Goal: Task Accomplishment & Management: Manage account settings

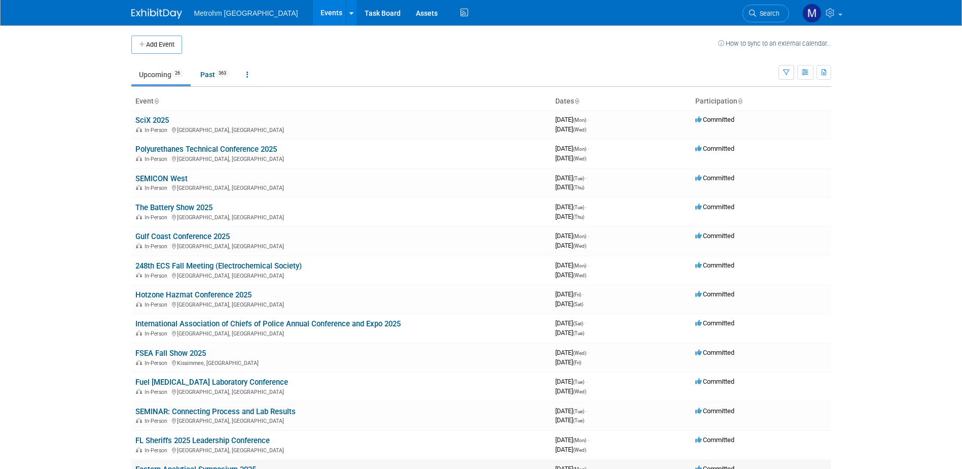
click at [450, 468] on html "Metrohm USA Events Add Event Bulk Upload Events Shareable Event Boards Recently…" at bounding box center [481, 234] width 962 height 469
click at [205, 297] on link "Hotzone Hazmat Conference 2025" at bounding box center [193, 294] width 116 height 9
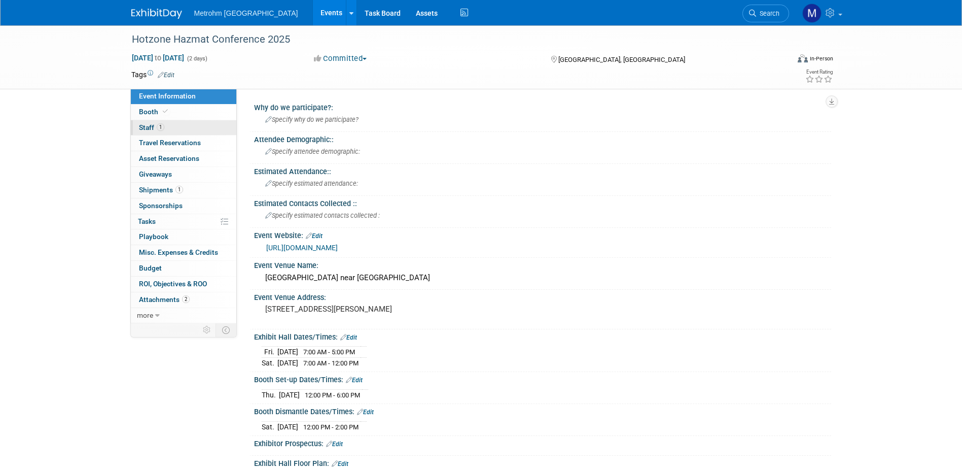
click at [147, 127] on span "Staff 1" at bounding box center [151, 127] width 25 height 8
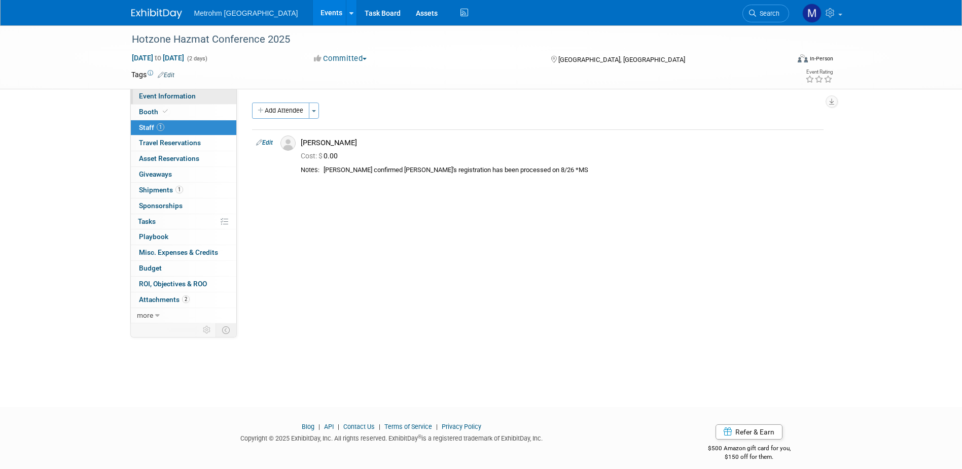
click at [182, 96] on span "Event Information" at bounding box center [167, 96] width 57 height 8
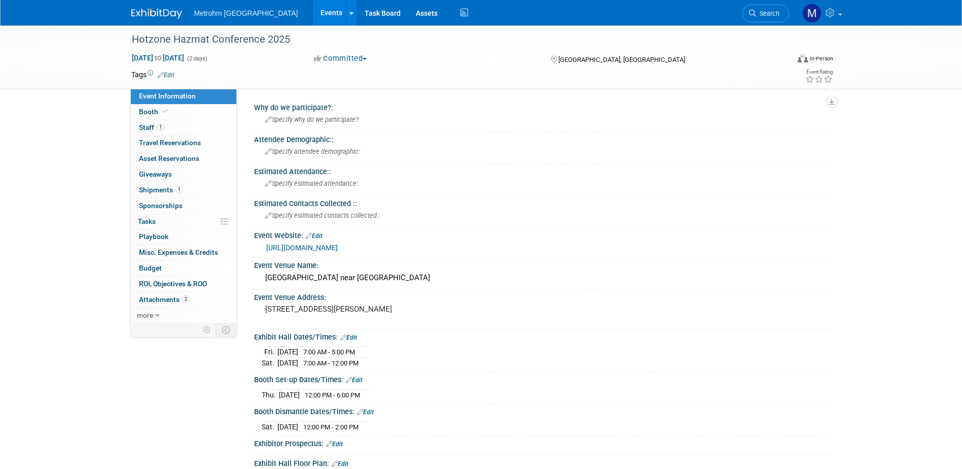
click at [154, 14] on img at bounding box center [156, 14] width 51 height 10
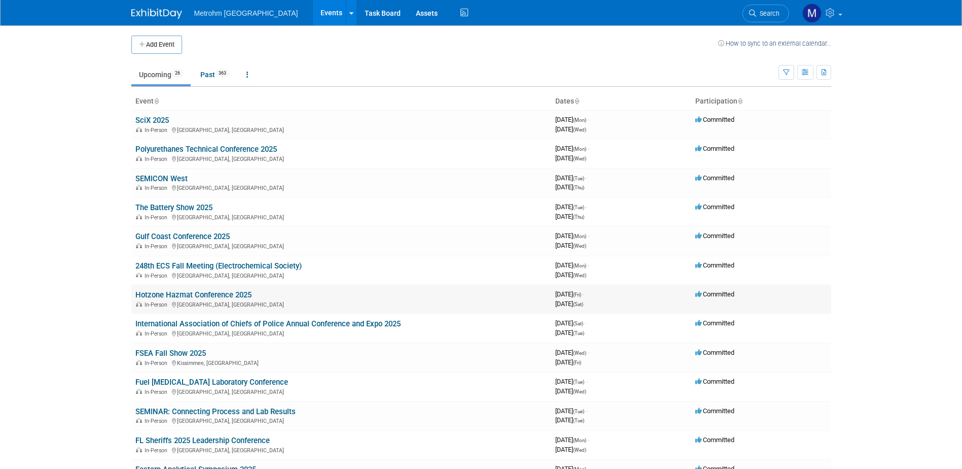
click at [187, 295] on link "Hotzone Hazmat Conference 2025" at bounding box center [193, 294] width 116 height 9
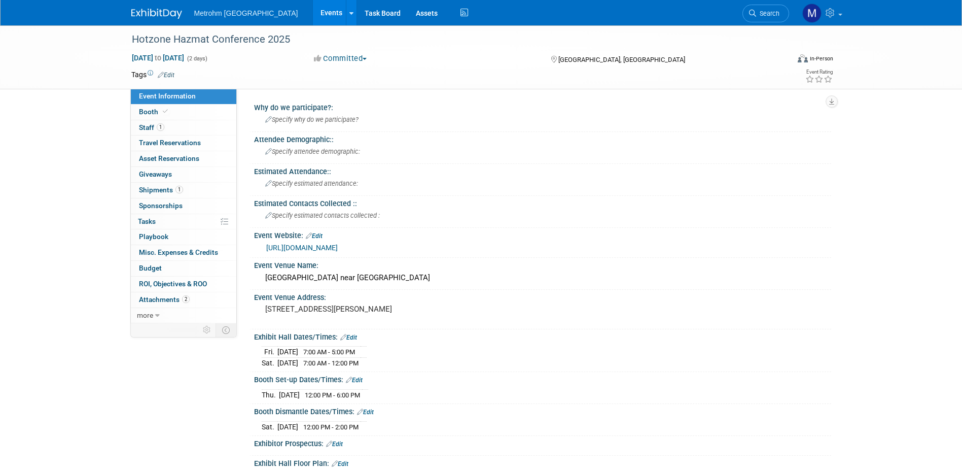
click at [307, 244] on link "https://hotzone.org/" at bounding box center [302, 247] width 72 height 8
click at [297, 245] on link "https://hotzone.org/" at bounding box center [302, 247] width 72 height 8
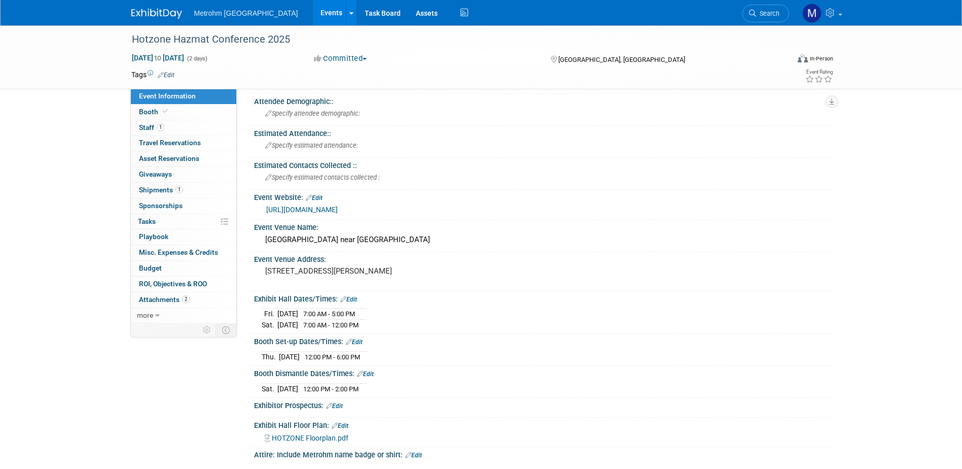
scroll to position [101, 0]
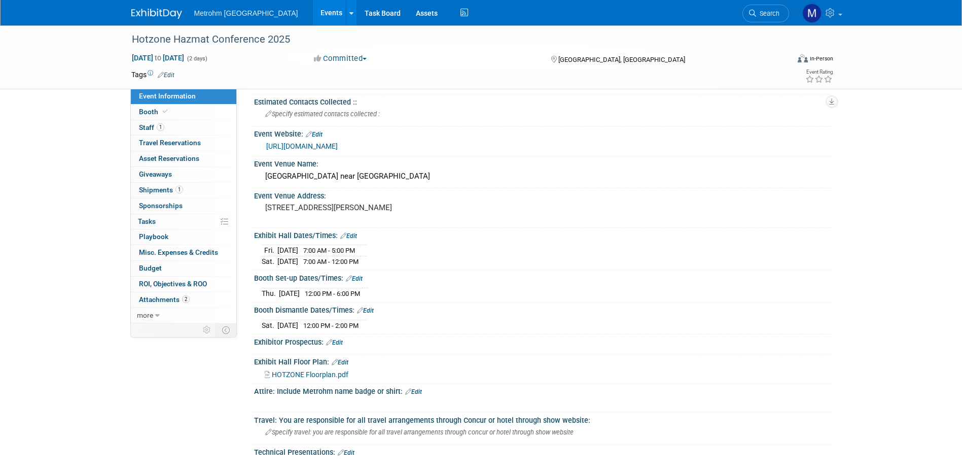
click at [73, 155] on div "Hotzone Hazmat Conference 2025 Oct 17, 2025 to Oct 18, 2025 (2 days) Oct 17, 20…" at bounding box center [481, 349] width 962 height 851
click at [134, 11] on img at bounding box center [156, 14] width 51 height 10
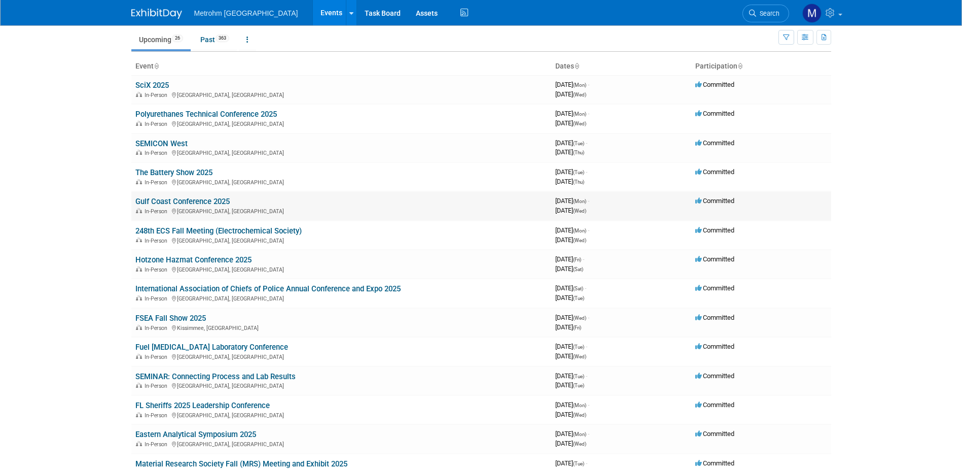
scroll to position [51, 0]
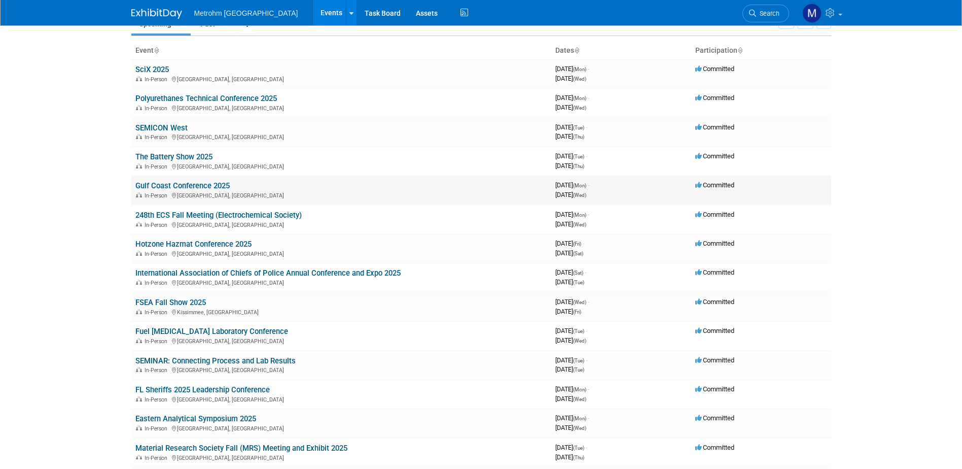
click at [211, 184] on link "Gulf Coast Conference 2025" at bounding box center [182, 185] width 94 height 9
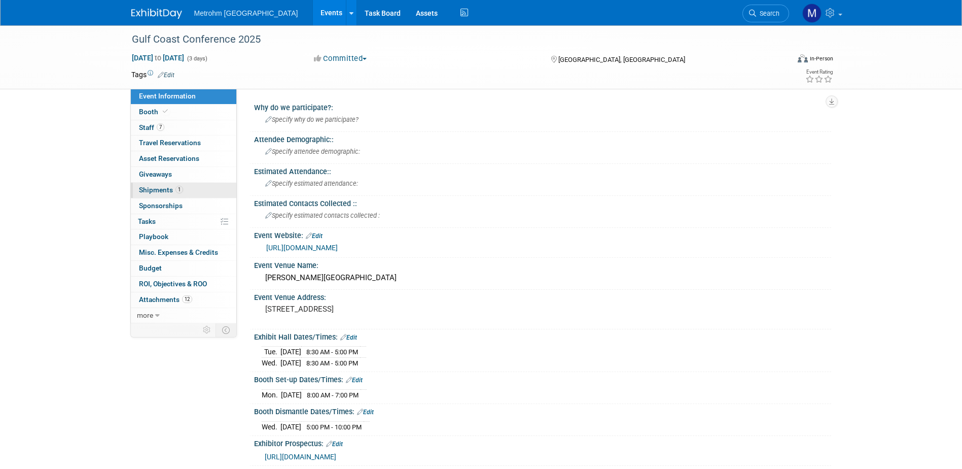
click at [203, 187] on link "1 Shipments 1" at bounding box center [183, 190] width 105 height 15
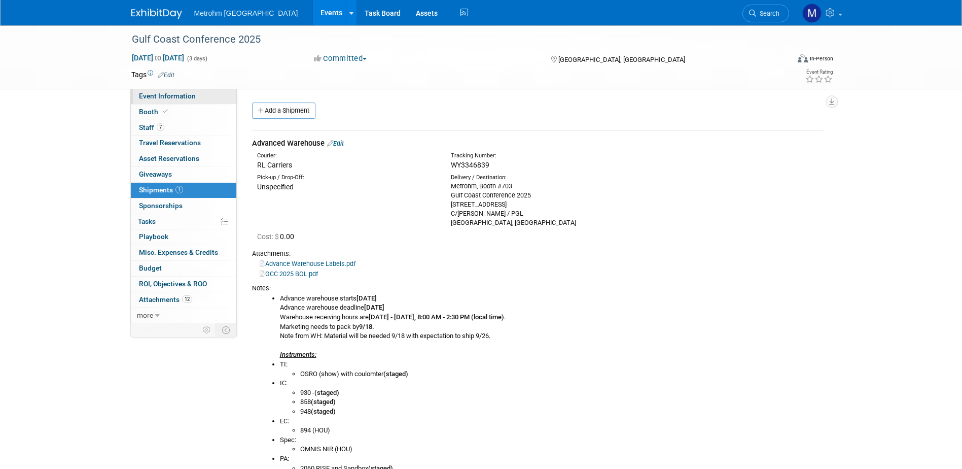
click at [157, 94] on span "Event Information" at bounding box center [167, 96] width 57 height 8
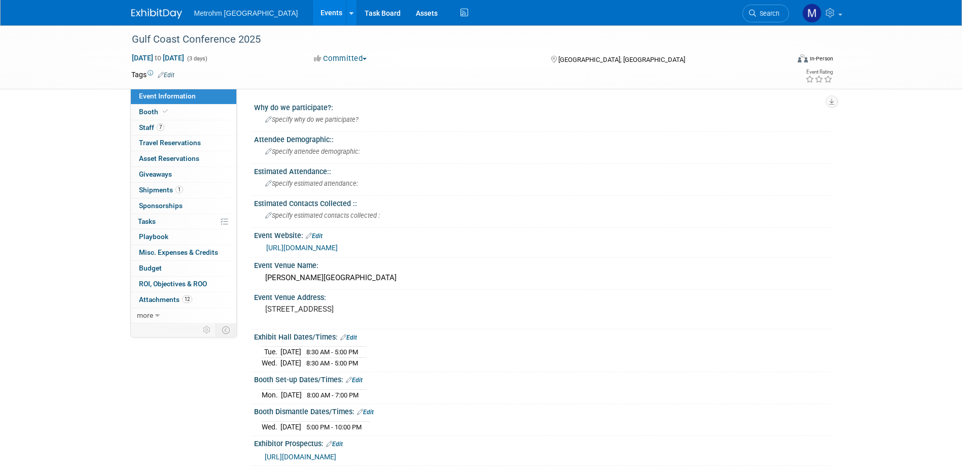
click at [145, 16] on img at bounding box center [156, 14] width 51 height 10
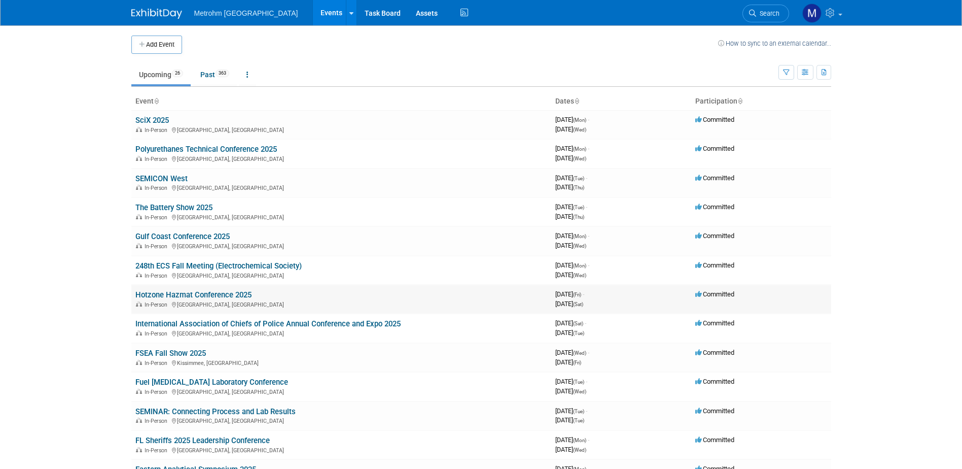
click at [168, 292] on link "Hotzone Hazmat Conference 2025" at bounding box center [193, 294] width 116 height 9
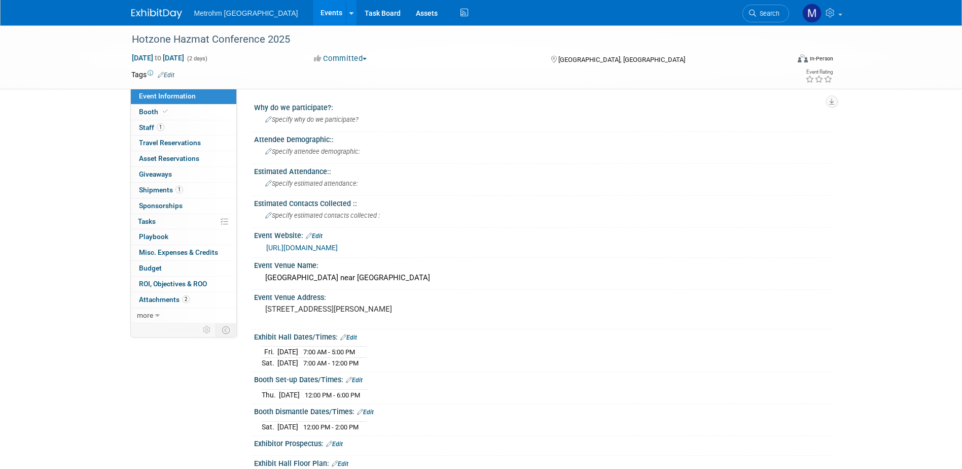
click at [309, 252] on div "[URL][DOMAIN_NAME]" at bounding box center [544, 248] width 557 height 12
click at [309, 247] on link "[URL][DOMAIN_NAME]" at bounding box center [302, 247] width 72 height 8
click at [190, 189] on link "1 Shipments 1" at bounding box center [183, 190] width 105 height 15
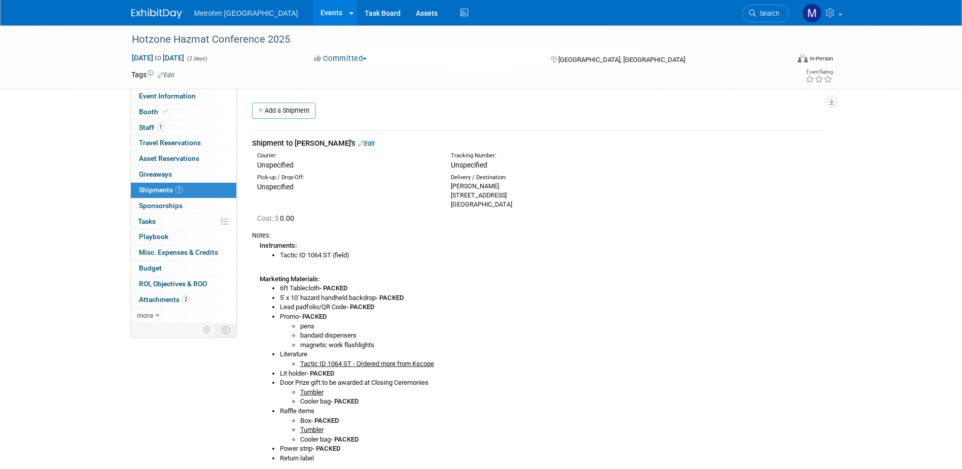
click at [154, 12] on img at bounding box center [156, 14] width 51 height 10
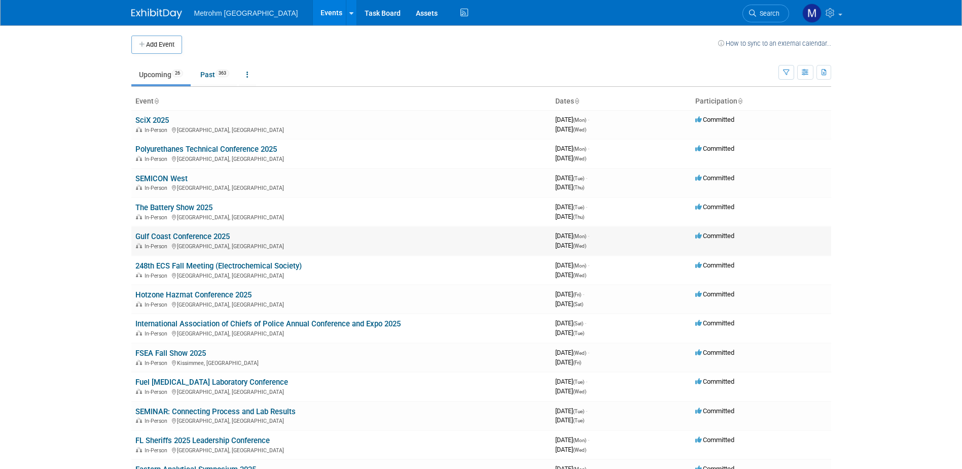
click at [202, 238] on link "Gulf Coast Conference 2025" at bounding box center [182, 236] width 94 height 9
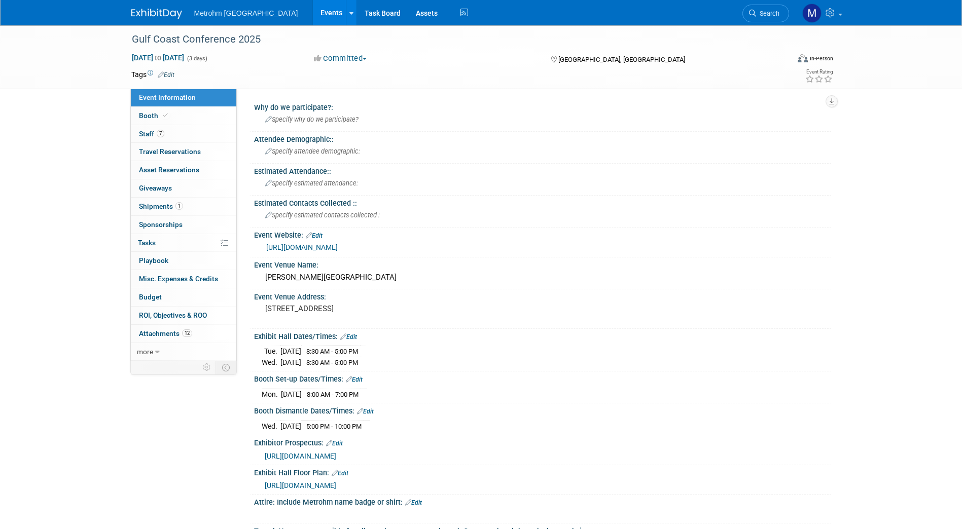
click at [137, 14] on img at bounding box center [156, 14] width 51 height 10
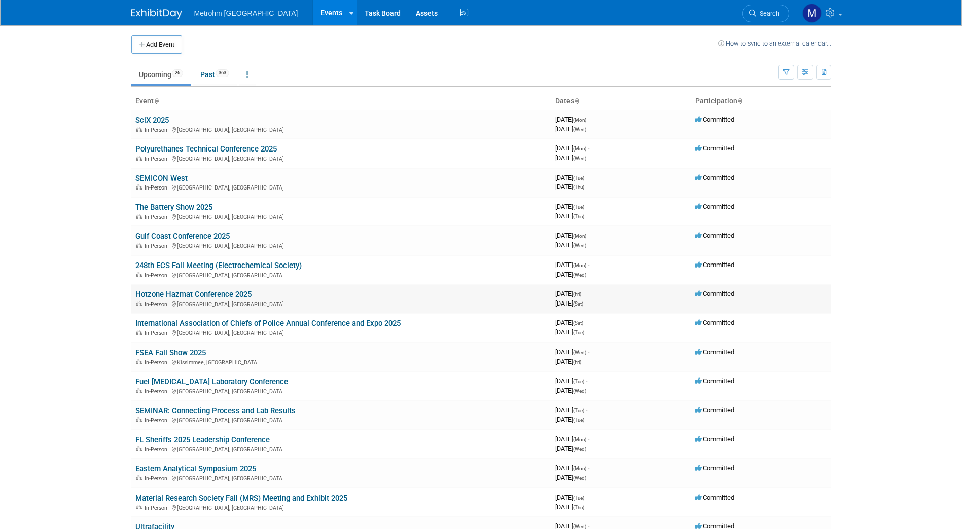
click at [210, 297] on link "Hotzone Hazmat Conference 2025" at bounding box center [193, 294] width 116 height 9
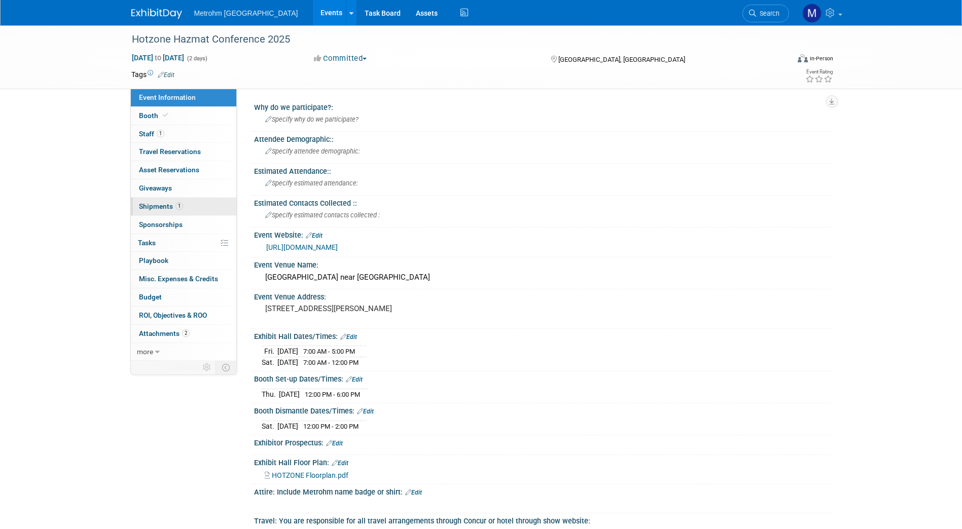
click at [190, 211] on link "1 Shipments 1" at bounding box center [183, 207] width 105 height 18
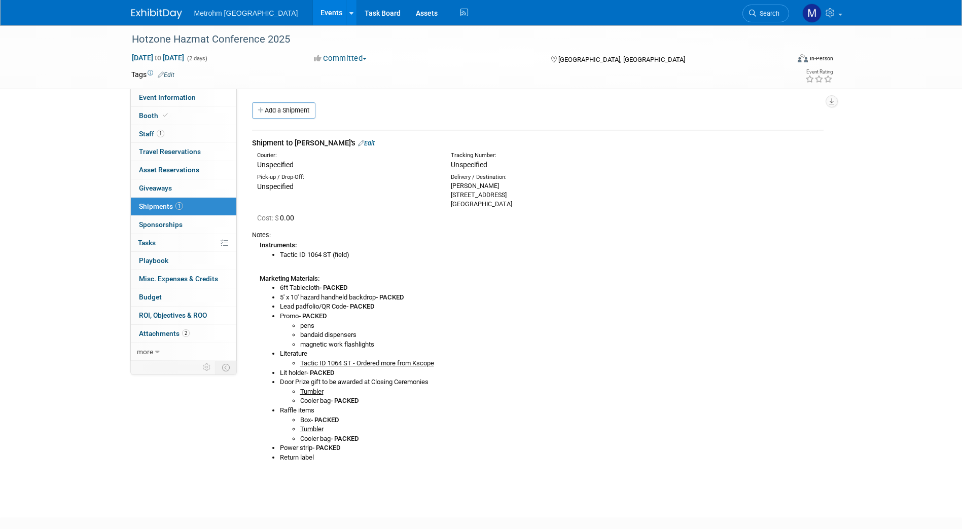
click at [335, 148] on div "Shipment to Yenier's Edit" at bounding box center [538, 143] width 572 height 11
click at [358, 146] on link "Edit" at bounding box center [366, 143] width 17 height 8
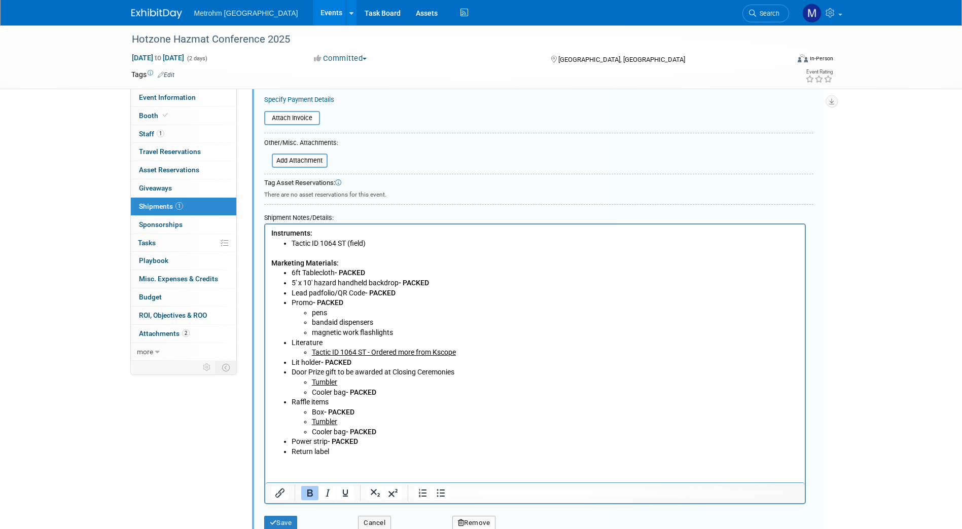
scroll to position [266, 0]
drag, startPoint x: 384, startPoint y: 396, endPoint x: 352, endPoint y: 395, distance: 32.0
click at [352, 395] on li "Cooler bag - PACKED" at bounding box center [554, 392] width 487 height 10
copy b "PACKED"
click at [475, 348] on li "Tactic ID 1064 ST - Ordered more from Kscope" at bounding box center [554, 352] width 487 height 10
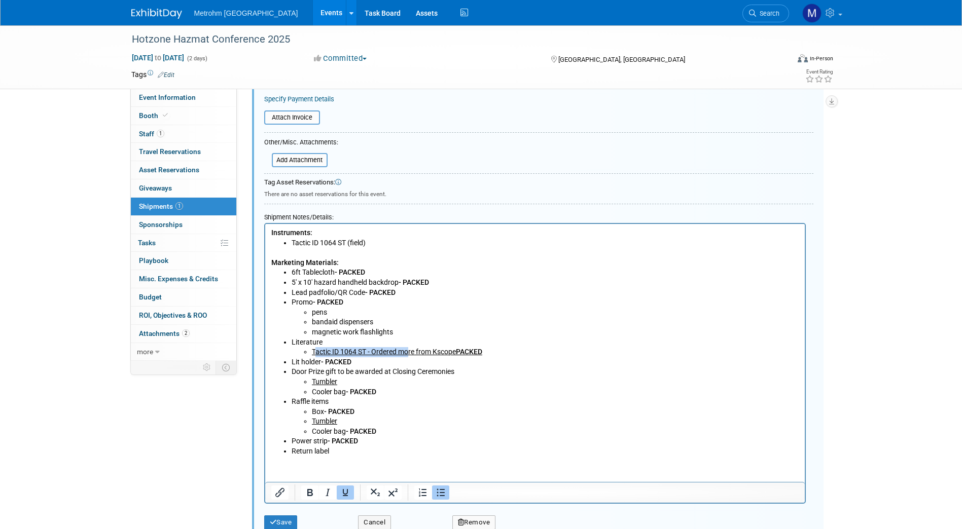
drag, startPoint x: 314, startPoint y: 353, endPoint x: 411, endPoint y: 352, distance: 97.4
click at [411, 352] on u "Tactic ID 1064 ST - Ordered more from Kscope PACKED" at bounding box center [396, 352] width 170 height 8
drag, startPoint x: 489, startPoint y: 351, endPoint x: 313, endPoint y: 349, distance: 176.0
click at [313, 349] on li "Tactic ID 1064 ST - Ordered more from Kscope PACKED" at bounding box center [554, 352] width 487 height 10
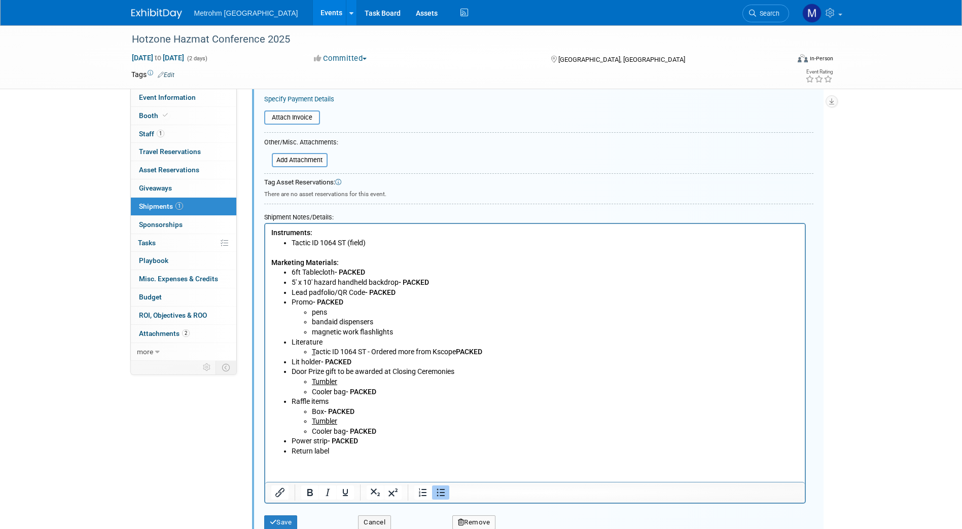
click at [522, 371] on li "Door Prize gift to be awarded at Closing Ceremonies Tumbler Cooler bag - PACKED" at bounding box center [545, 382] width 508 height 30
drag, startPoint x: 317, startPoint y: 353, endPoint x: 311, endPoint y: 353, distance: 5.6
click at [311, 353] on li "T actic ID 1064 ST - Ordered more from Kscope PACKED" at bounding box center [554, 352] width 487 height 10
click at [431, 383] on li "Tumbler" at bounding box center [554, 382] width 487 height 10
click at [289, 520] on button "Save" at bounding box center [280, 523] width 33 height 14
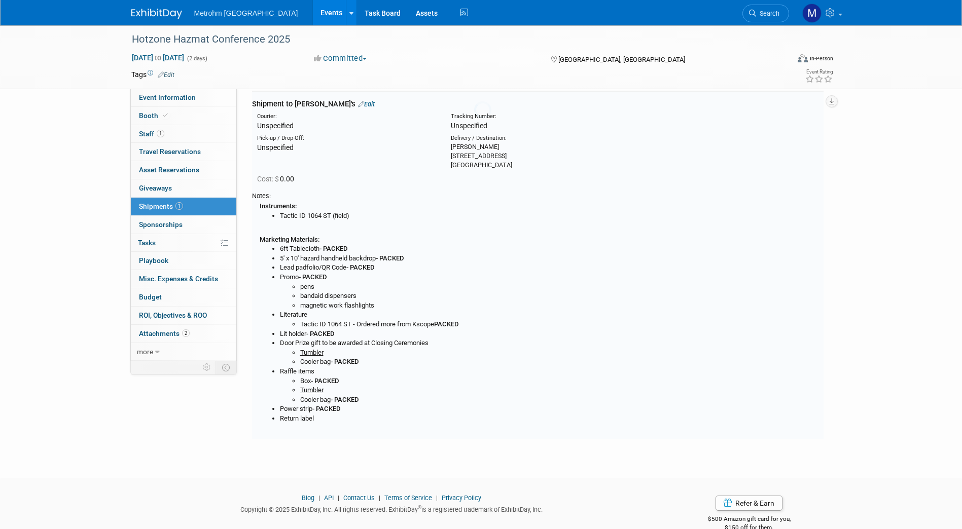
scroll to position [15, 0]
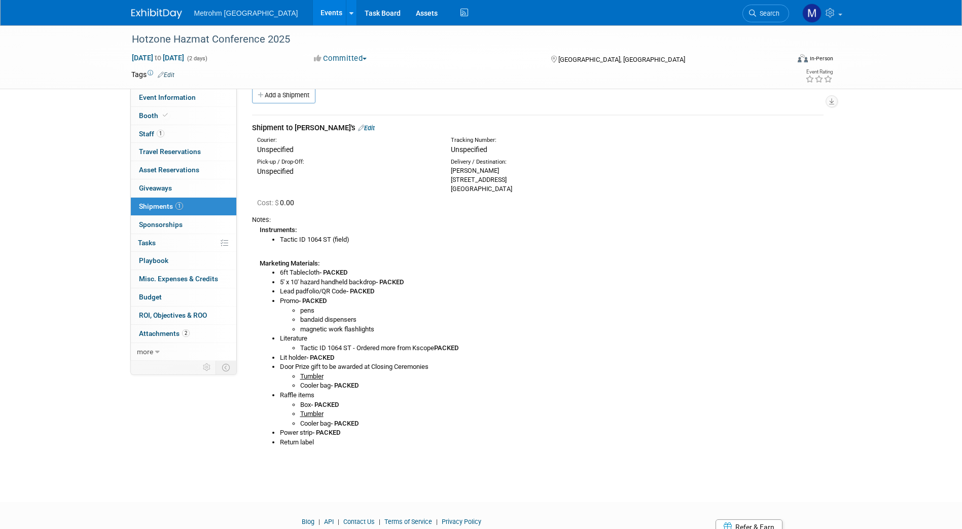
click at [358, 128] on link "Edit" at bounding box center [366, 128] width 17 height 8
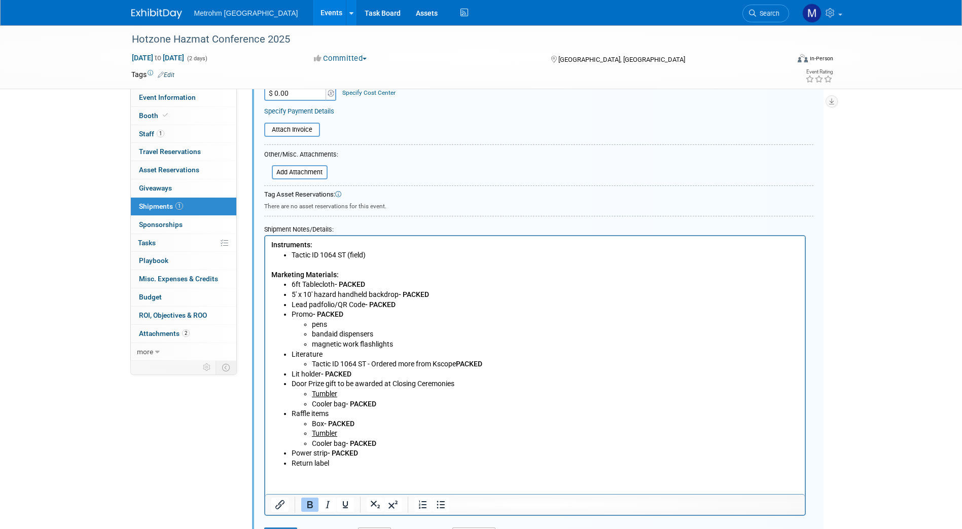
scroll to position [255, 0]
click at [391, 393] on li "Tumbler" at bounding box center [554, 394] width 487 height 10
drag, startPoint x: 371, startPoint y: 396, endPoint x: 312, endPoint y: 396, distance: 59.3
click at [312, 396] on li "Tumbler - PACKED" at bounding box center [554, 394] width 487 height 10
click at [374, 394] on li "Tumbler - PACKED" at bounding box center [554, 394] width 487 height 10
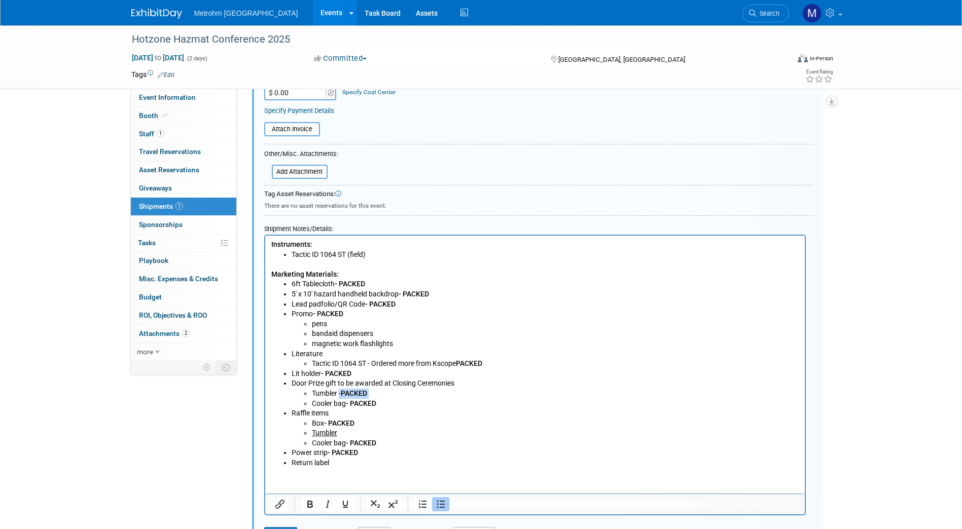
drag, startPoint x: 374, startPoint y: 394, endPoint x: 340, endPoint y: 394, distance: 34.5
click at [340, 394] on li "Tumbler - PACKED" at bounding box center [554, 394] width 487 height 10
copy li "- PACKED"
click at [352, 431] on li "Tumbler" at bounding box center [554, 434] width 487 height 10
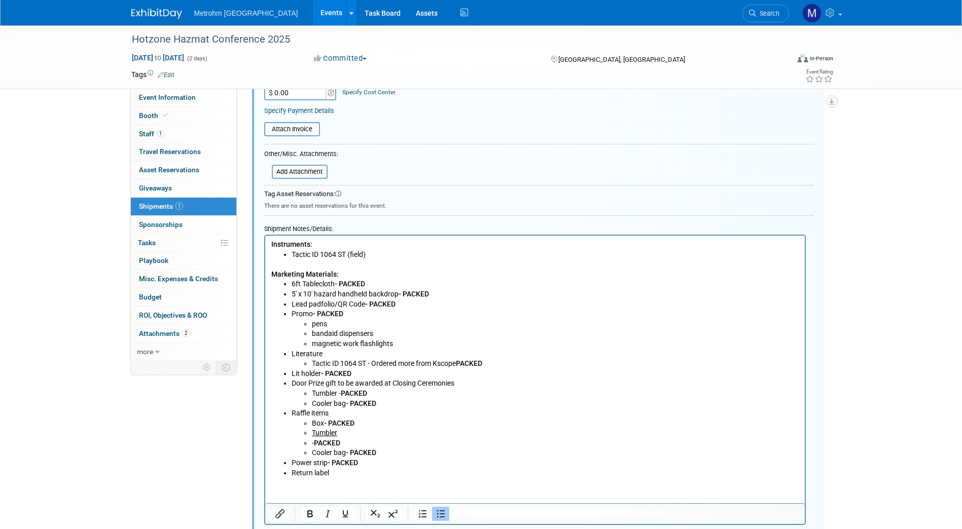
click at [312, 442] on li "- PACKED" at bounding box center [554, 444] width 487 height 10
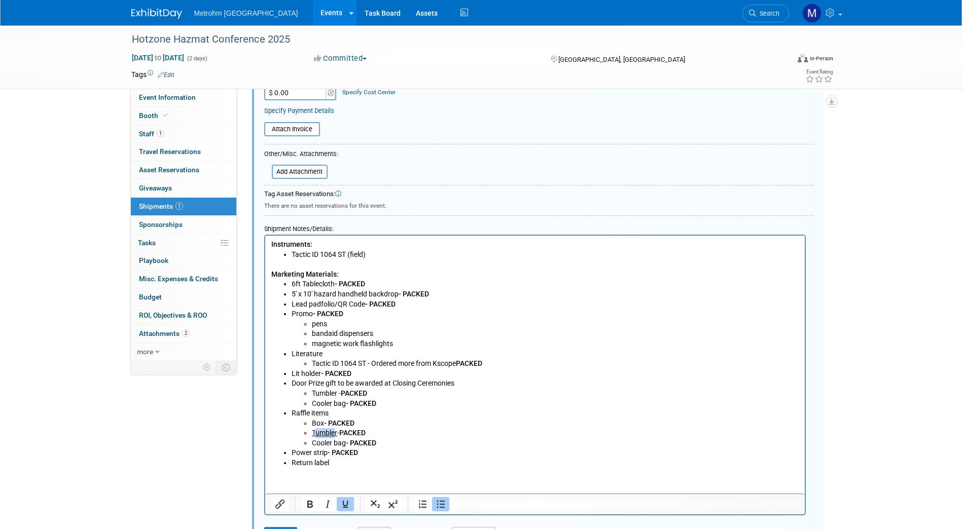
drag, startPoint x: 314, startPoint y: 434, endPoint x: 335, endPoint y: 432, distance: 20.4
click at [335, 432] on u "Tumbler" at bounding box center [323, 433] width 25 height 8
drag, startPoint x: 339, startPoint y: 433, endPoint x: 309, endPoint y: 438, distance: 30.3
click at [309, 438] on ul "Box - PACKED Tumbler - PACKED Cooler bag - PACKED" at bounding box center [545, 434] width 508 height 30
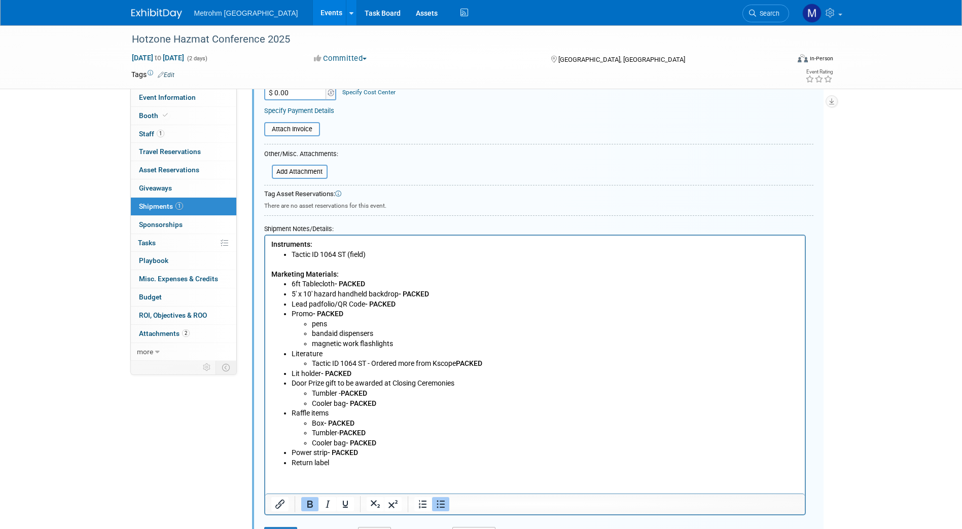
click at [393, 449] on li "Power strip - PACKED" at bounding box center [545, 453] width 508 height 10
click at [349, 411] on li "Raffle items Box - PACKED Tumbler - PACKED Cooler bag - PACKED" at bounding box center [545, 429] width 508 height 40
click at [346, 412] on li "Raffle items Box - PACKED Tumbler - PACKED Cooler bag - PACKED" at bounding box center [545, 429] width 508 height 40
click at [455, 363] on li "Tactic ID 1064 ST - Ordered more from Kscope PACKED" at bounding box center [554, 364] width 487 height 10
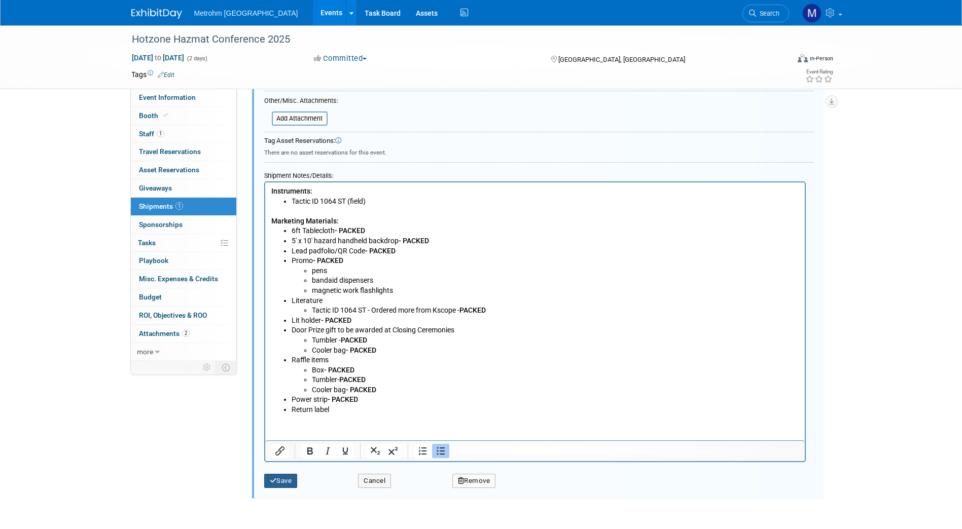
click at [285, 486] on button "Save" at bounding box center [280, 481] width 33 height 14
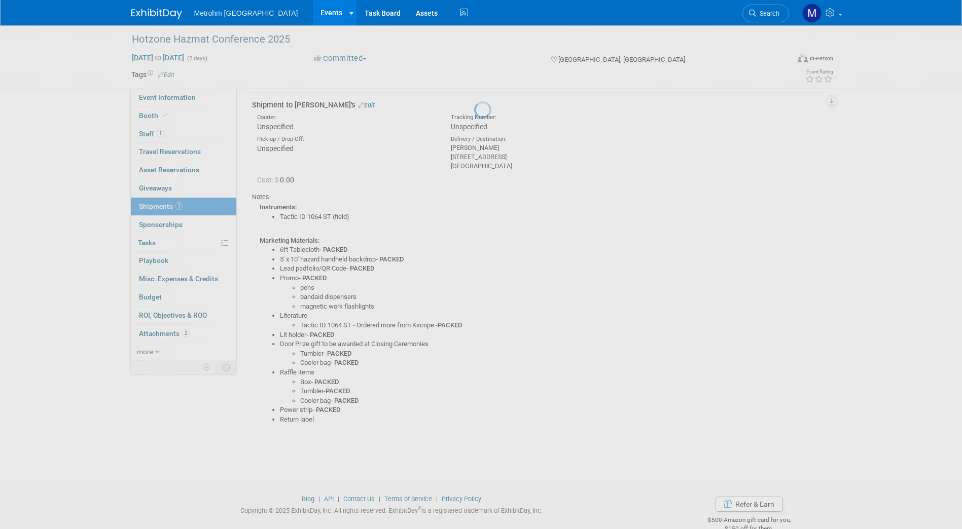
scroll to position [15, 0]
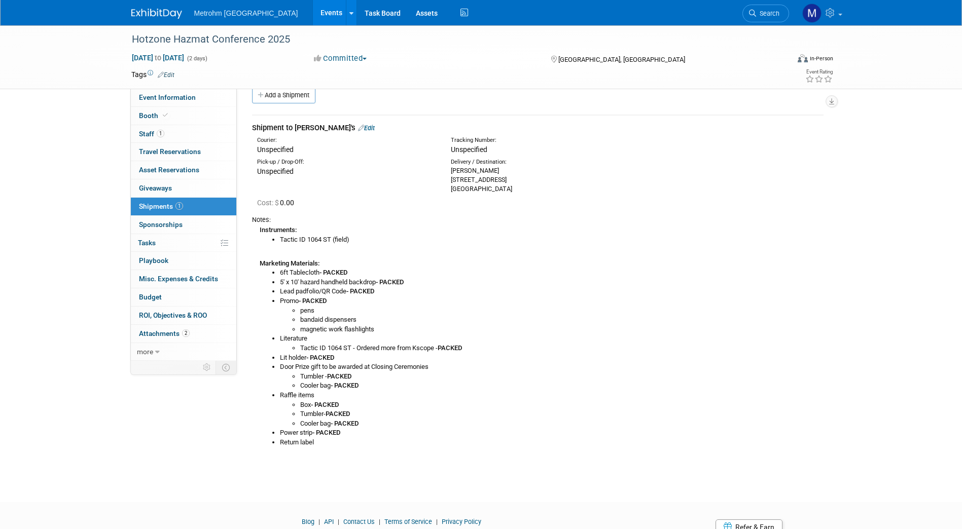
click at [181, 10] on img at bounding box center [156, 14] width 51 height 10
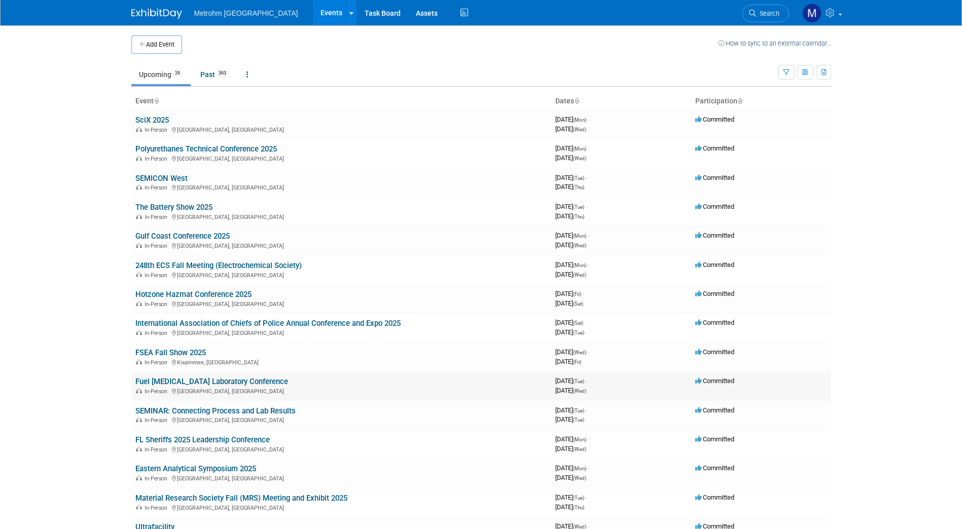
click at [161, 379] on link "Fuel [MEDICAL_DATA] Laboratory Conference" at bounding box center [211, 381] width 153 height 9
click at [187, 410] on link "SEMINAR: Connecting Process and Lab Results" at bounding box center [215, 411] width 160 height 9
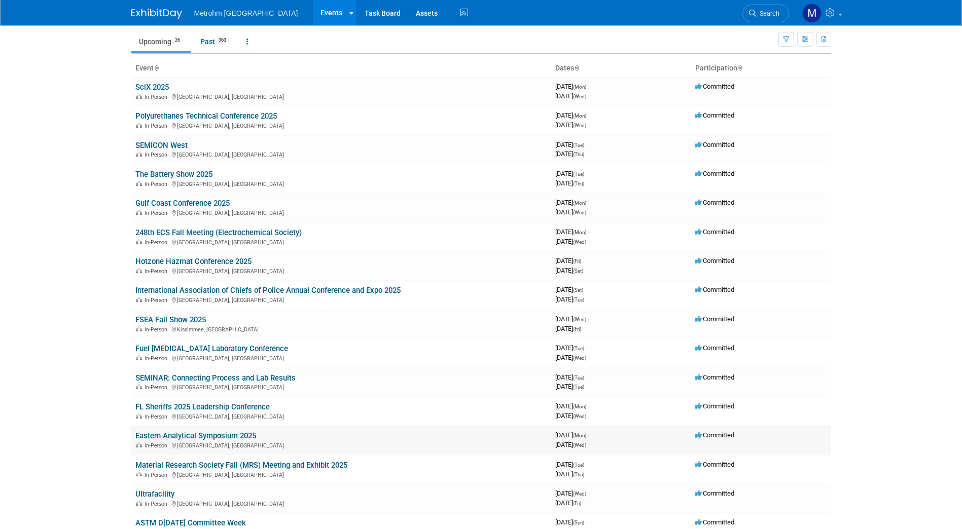
scroll to position [34, 0]
click at [225, 41] on span "363" at bounding box center [223, 40] width 14 height 8
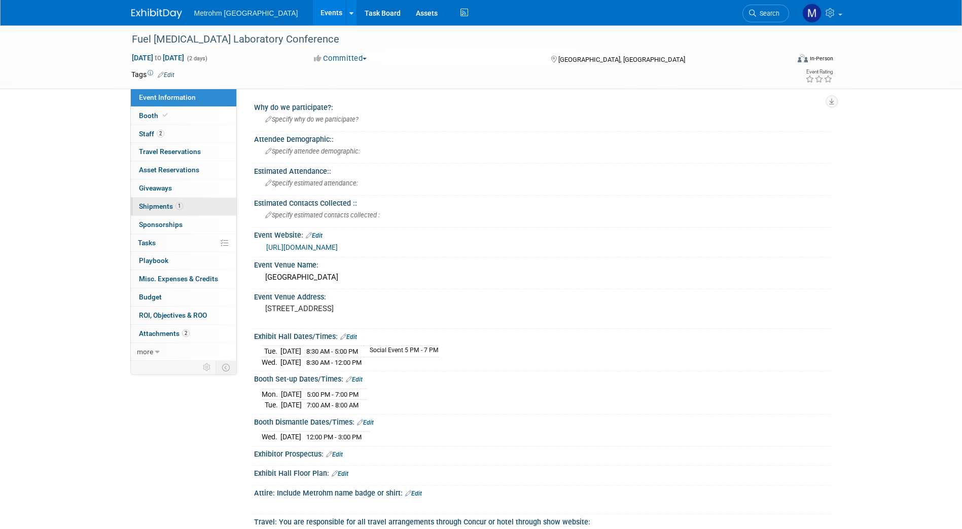
click at [180, 209] on span "1" at bounding box center [179, 206] width 8 height 8
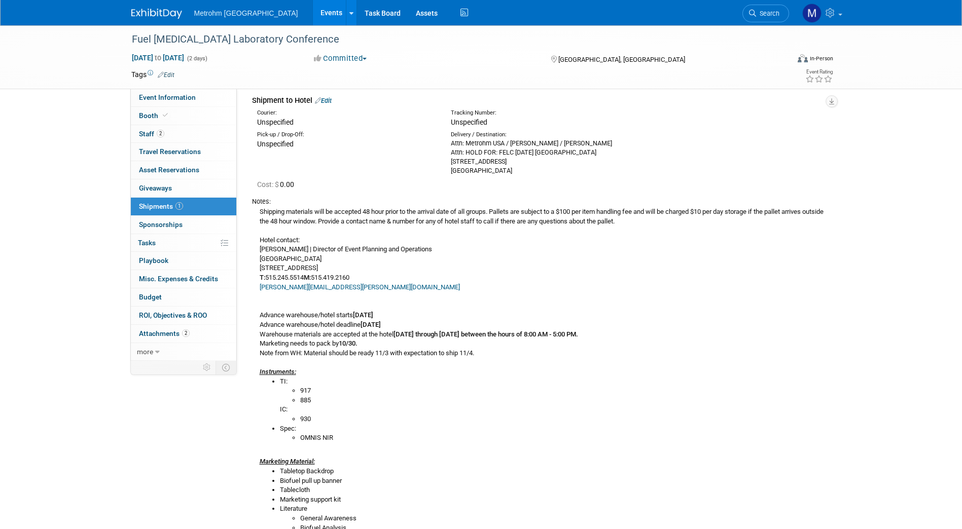
scroll to position [55, 0]
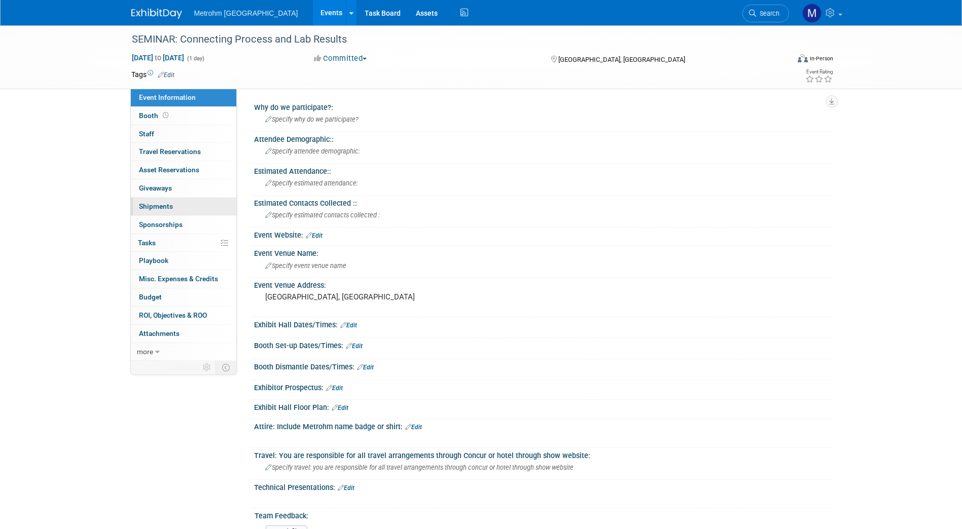
click at [180, 204] on link "0 Shipments 0" at bounding box center [183, 207] width 105 height 18
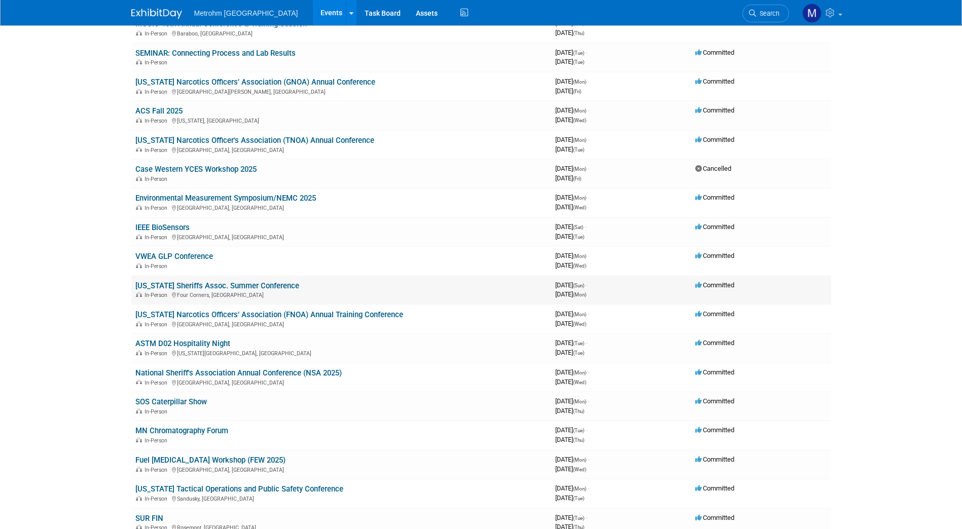
scroll to position [125, 0]
click at [263, 50] on link "SEMINAR: Connecting Process and Lab Results" at bounding box center [215, 53] width 160 height 9
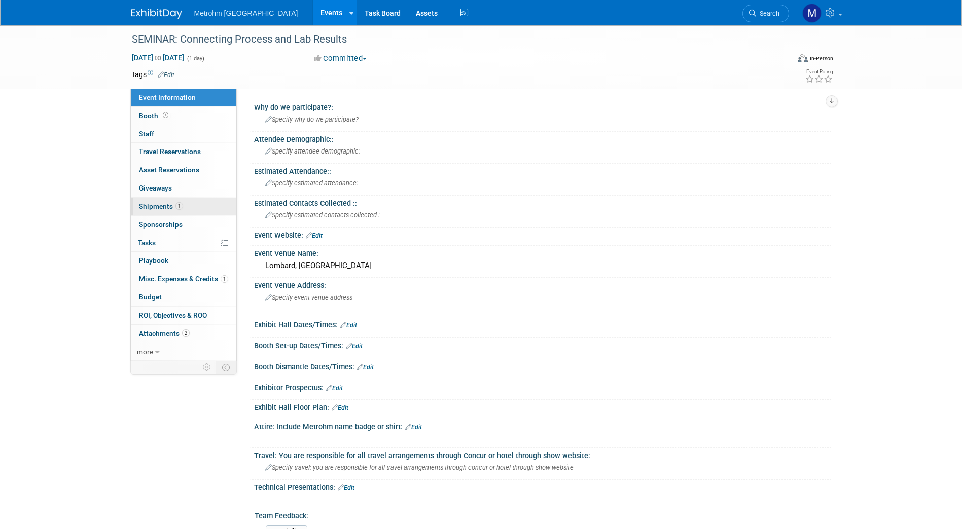
click at [167, 205] on span "Shipments 1" at bounding box center [161, 206] width 44 height 8
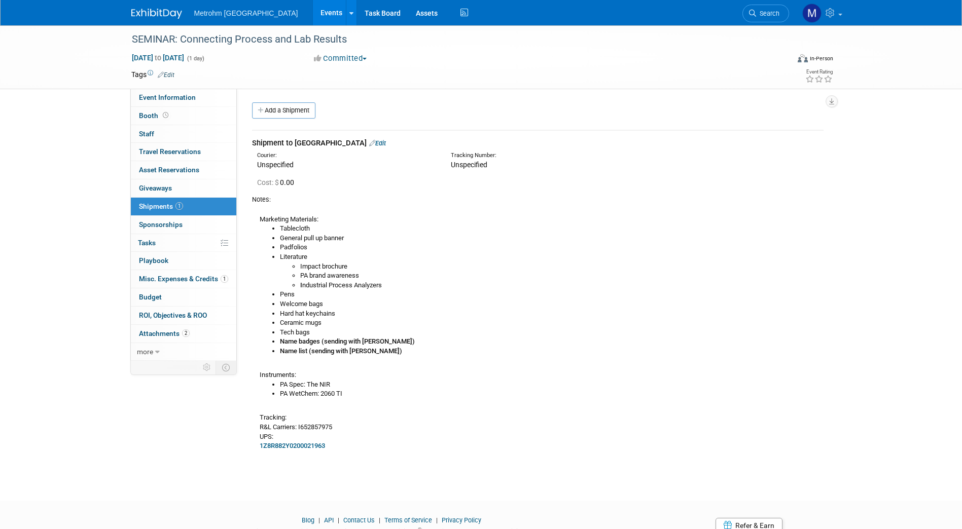
click at [165, 17] on img at bounding box center [156, 14] width 51 height 10
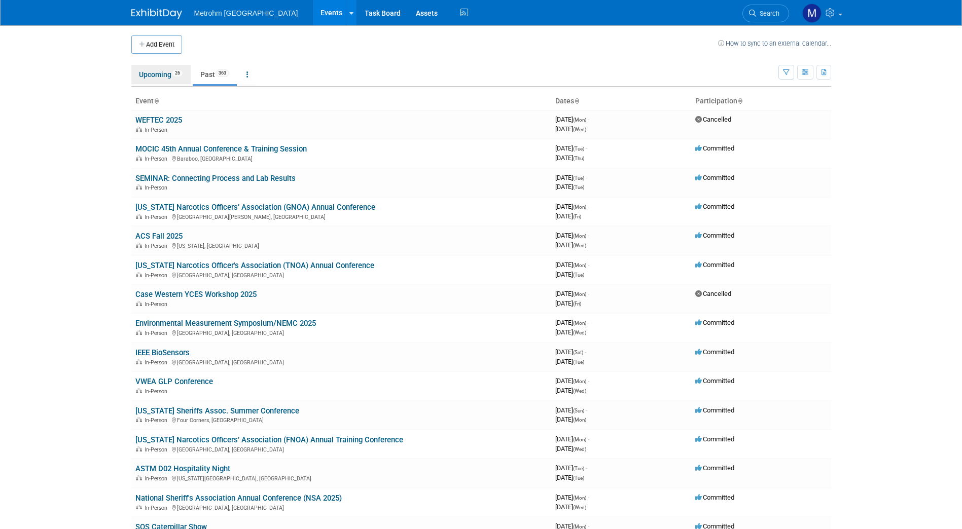
click at [159, 79] on link "Upcoming 26" at bounding box center [160, 74] width 59 height 19
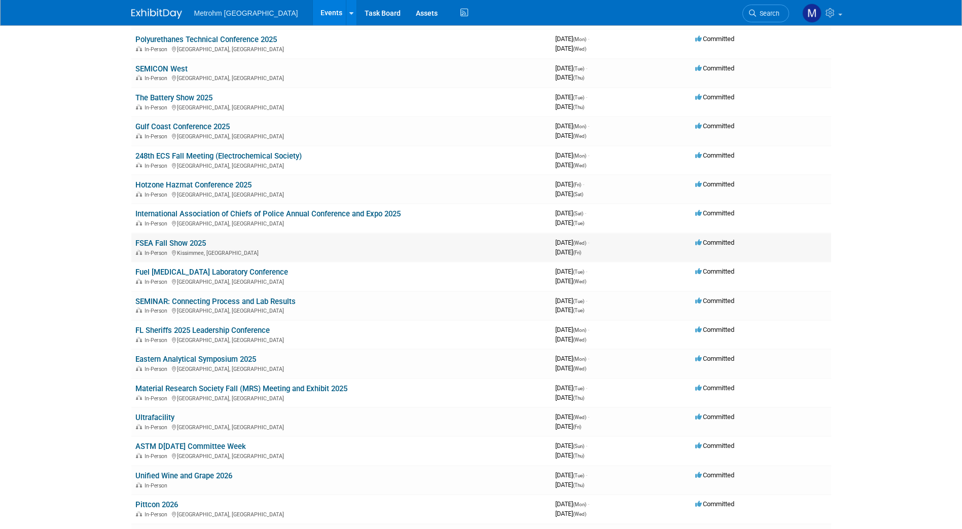
scroll to position [115, 0]
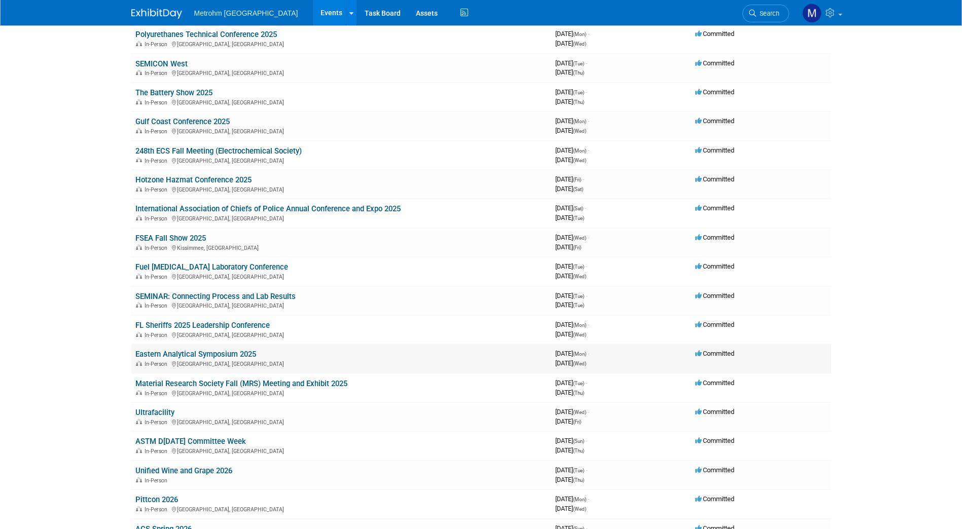
click at [229, 360] on div "In-Person Plainsboro Township, NJ" at bounding box center [341, 364] width 412 height 8
click at [221, 356] on link "Eastern Analytical Symposium 2025" at bounding box center [195, 354] width 121 height 9
click at [199, 381] on link "Material Research Society Fall (MRS) Meeting and Exhibit 2025" at bounding box center [241, 383] width 212 height 9
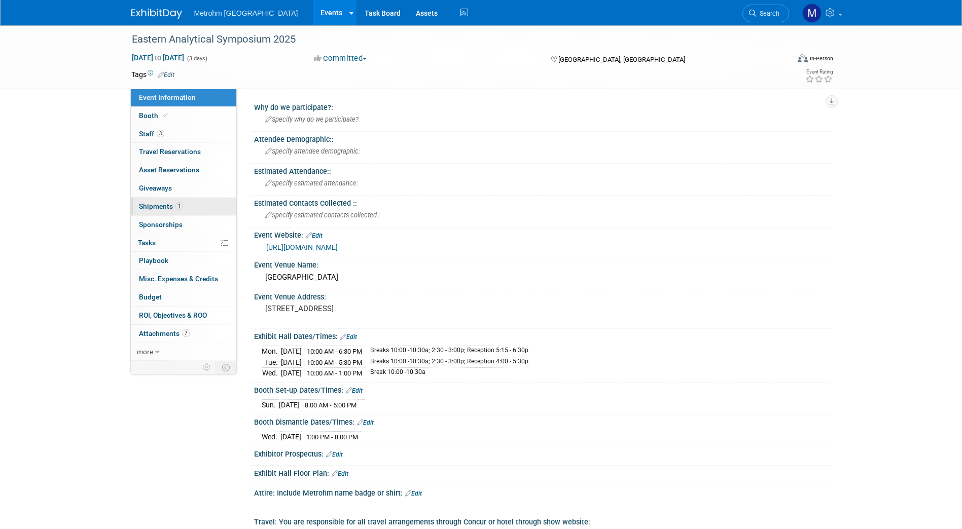
click at [181, 207] on span "1" at bounding box center [179, 206] width 8 height 8
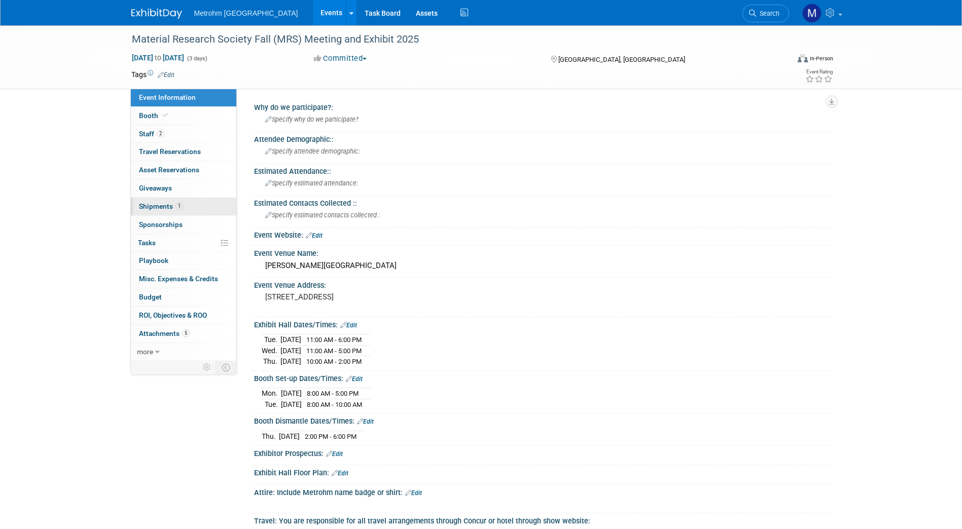
click at [173, 206] on span "Shipments 1" at bounding box center [161, 206] width 44 height 8
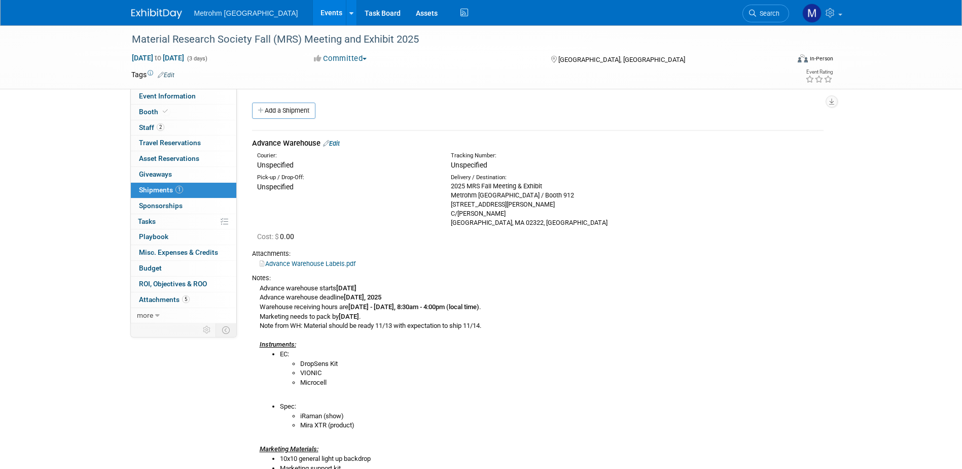
click at [169, 9] on img at bounding box center [156, 14] width 51 height 10
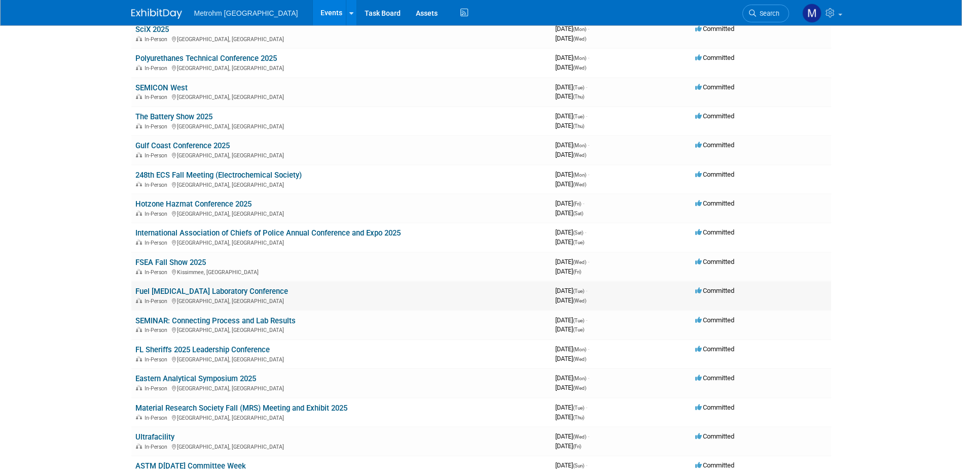
scroll to position [101, 0]
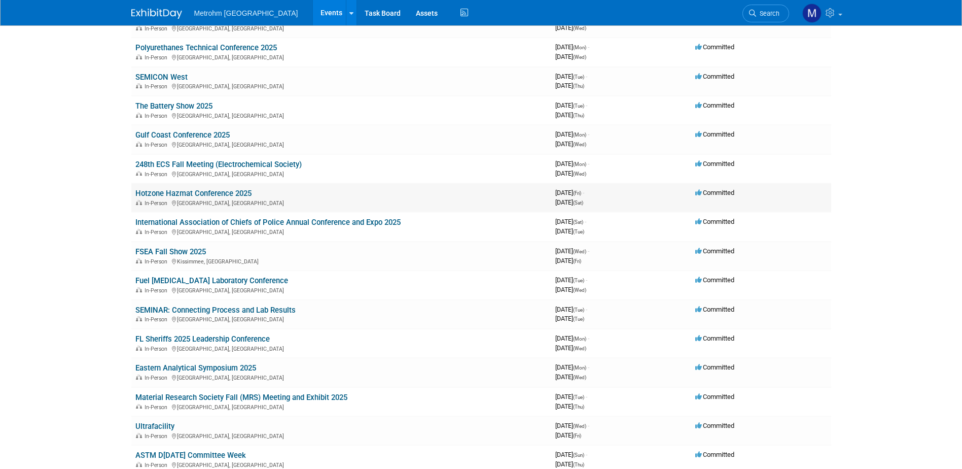
click at [227, 194] on link "Hotzone Hazmat Conference 2025" at bounding box center [193, 193] width 116 height 9
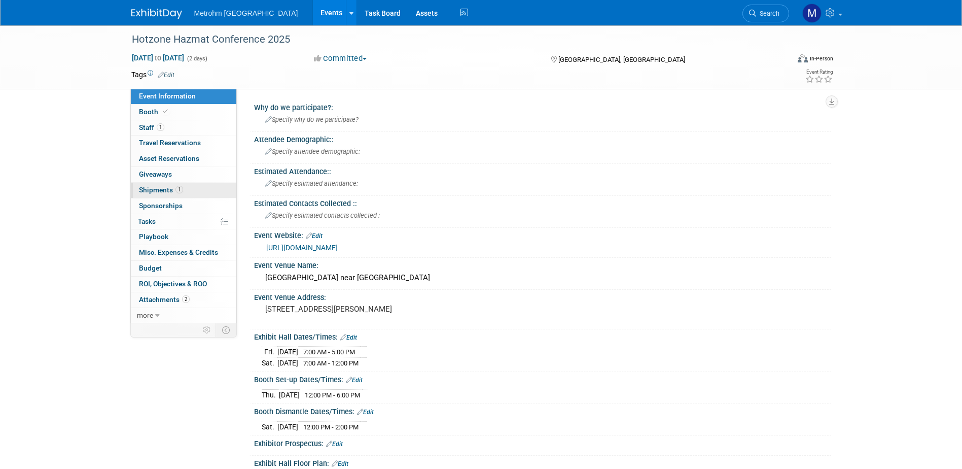
click at [182, 189] on span "1" at bounding box center [179, 190] width 8 height 8
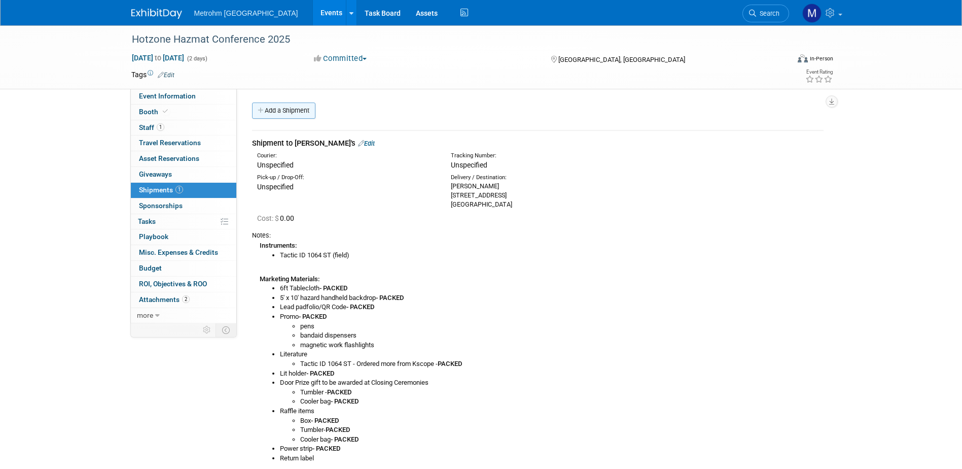
click at [302, 115] on link "Add a Shipment" at bounding box center [283, 110] width 63 height 16
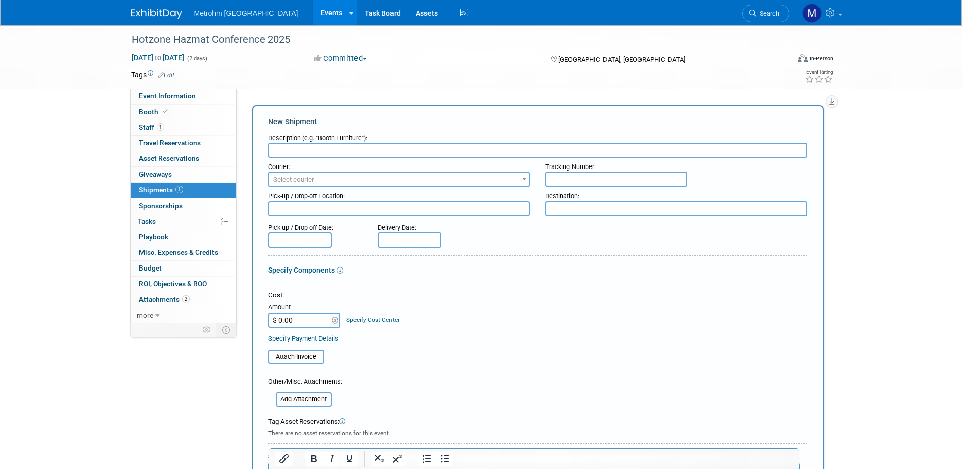
click at [323, 148] on input "text" at bounding box center [537, 150] width 539 height 15
type input "S"
type input "Return Shipment"
click at [325, 183] on span "Select courier" at bounding box center [399, 179] width 260 height 14
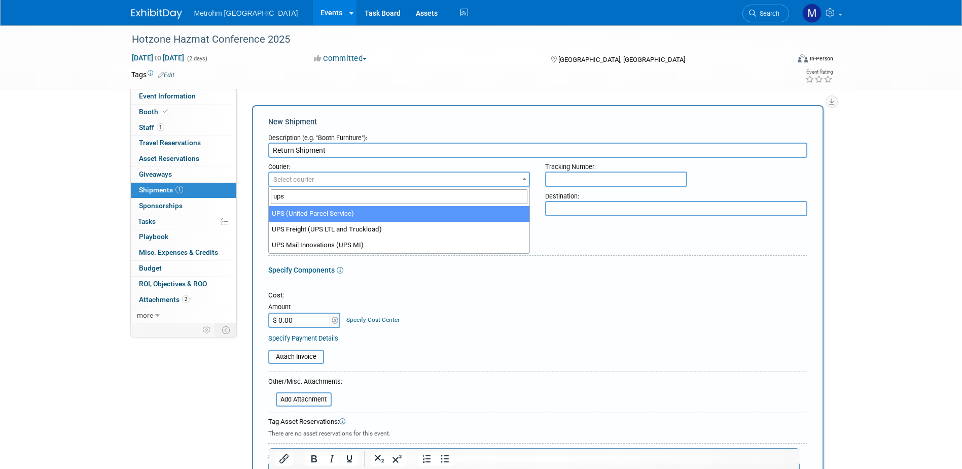
type input "ups"
select select "508"
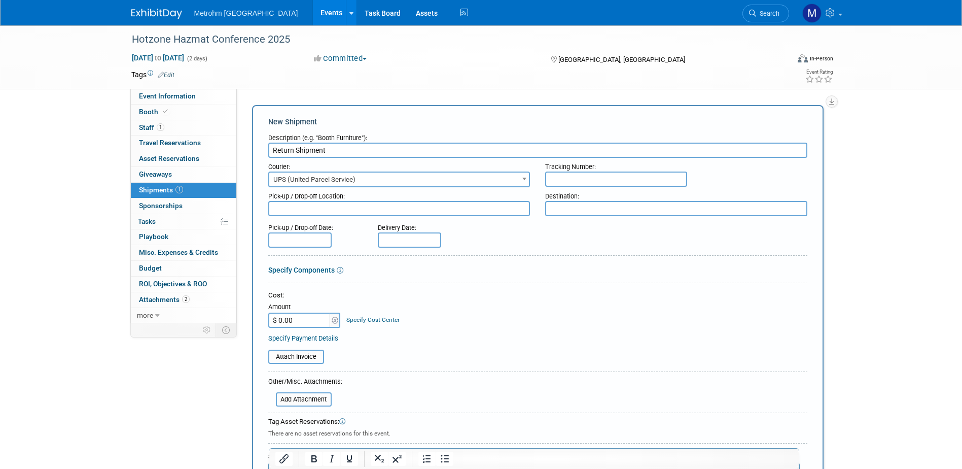
click at [559, 180] on input "text" at bounding box center [616, 178] width 142 height 15
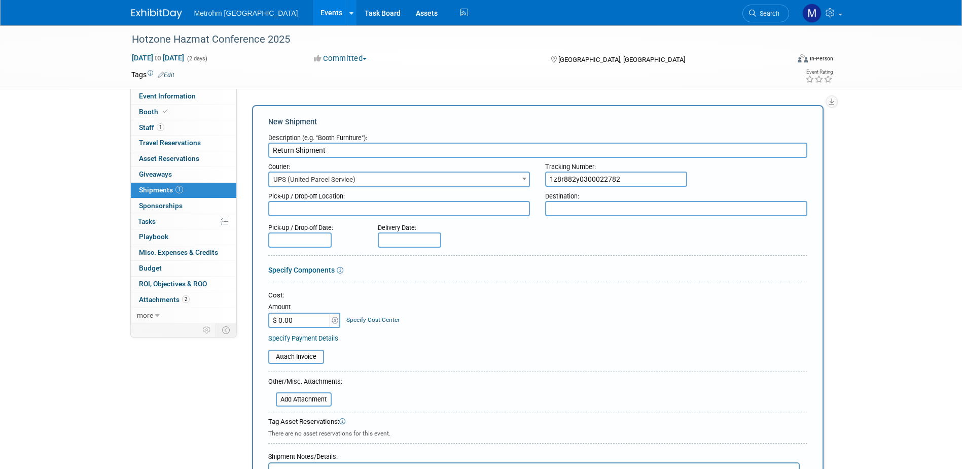
type input "1z8r882y0300022782"
click at [559, 212] on textarea at bounding box center [676, 208] width 262 height 15
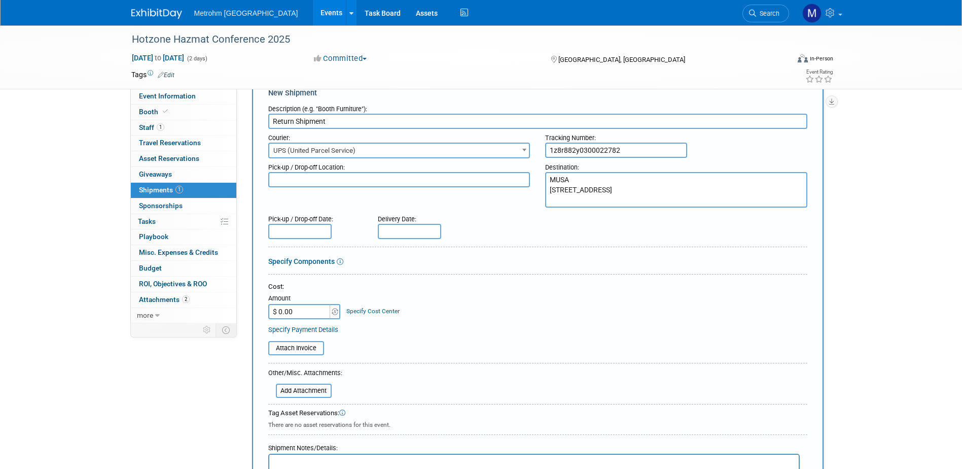
scroll to position [101, 0]
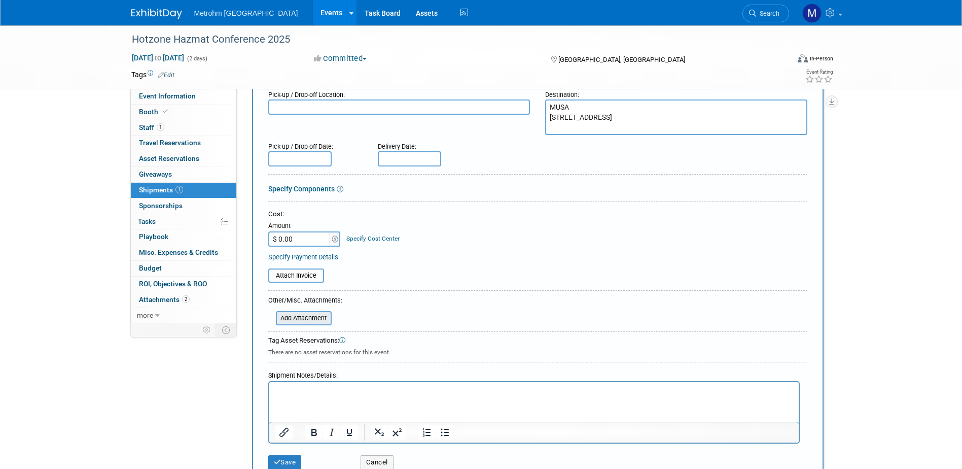
type textarea "MUSA 9250 Camden Field Pkwy Riverview, FL 33578"
click at [303, 311] on div "Add Attachment" at bounding box center [304, 318] width 56 height 14
click at [305, 314] on input "file" at bounding box center [270, 318] width 121 height 12
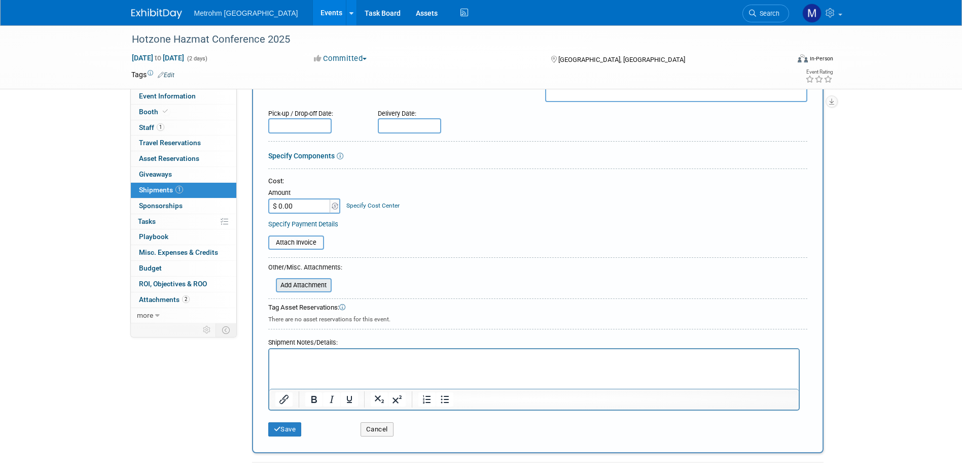
scroll to position [152, 0]
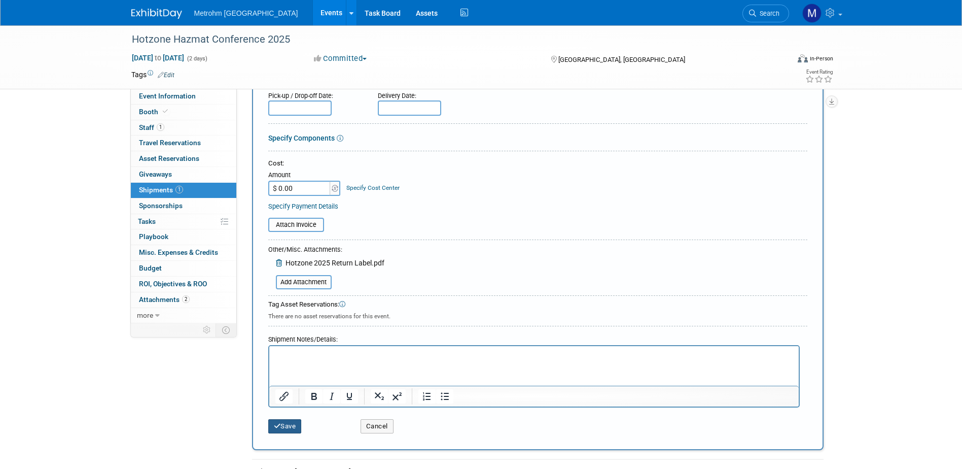
click at [299, 422] on button "Save" at bounding box center [284, 426] width 33 height 14
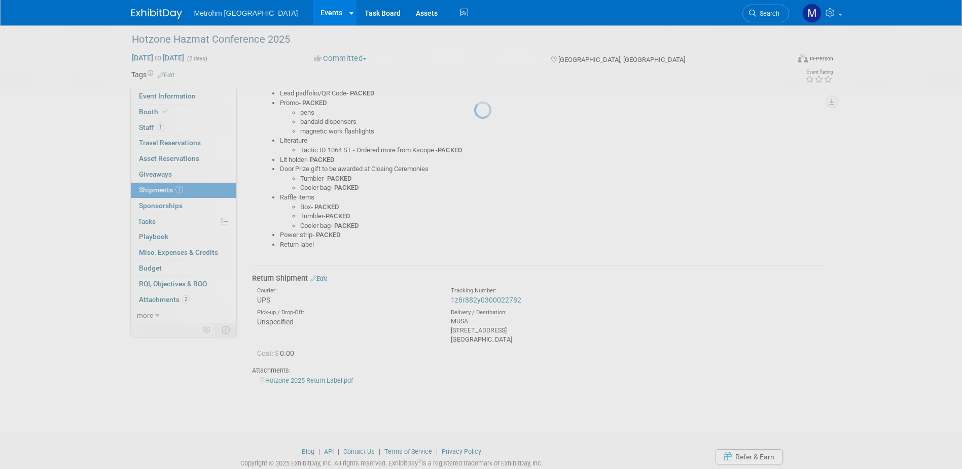
scroll to position [247, 0]
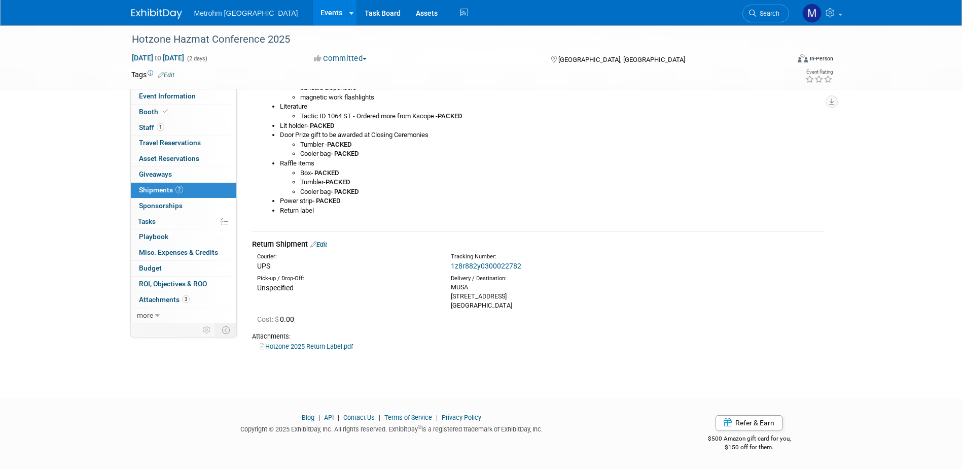
click at [147, 14] on img at bounding box center [156, 14] width 51 height 10
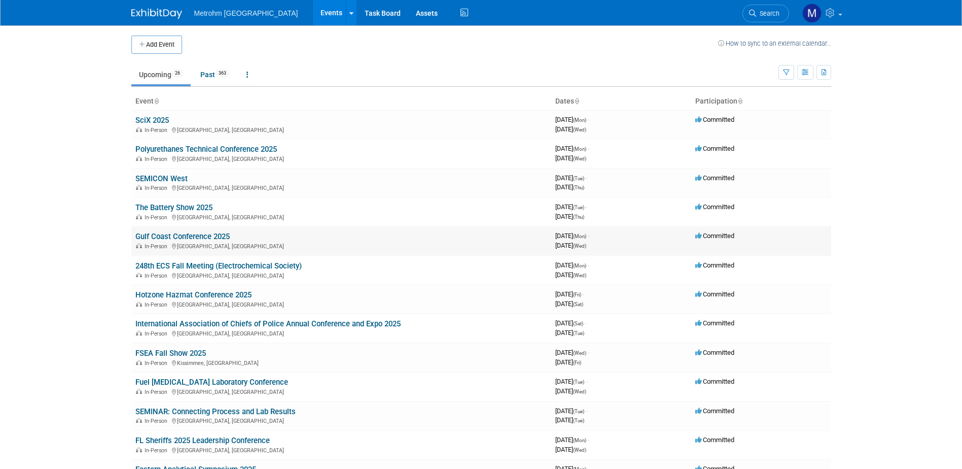
click at [193, 240] on link "Gulf Coast Conference 2025" at bounding box center [182, 236] width 94 height 9
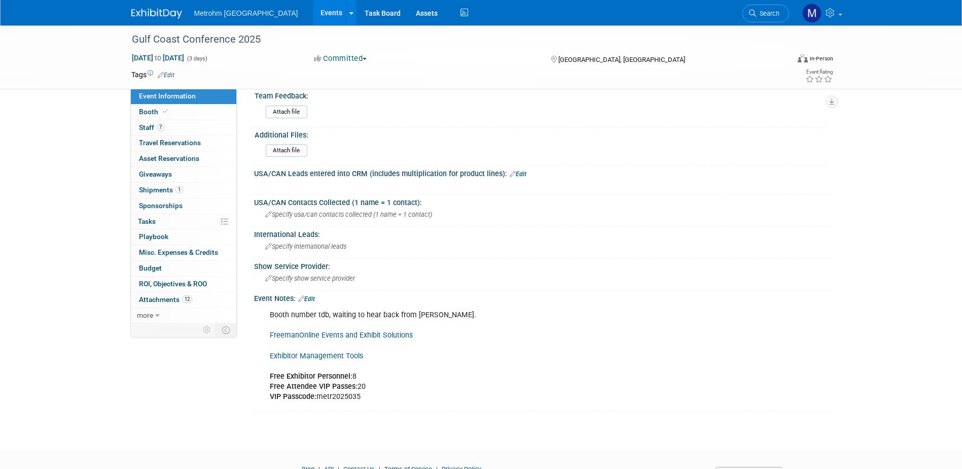
scroll to position [801, 0]
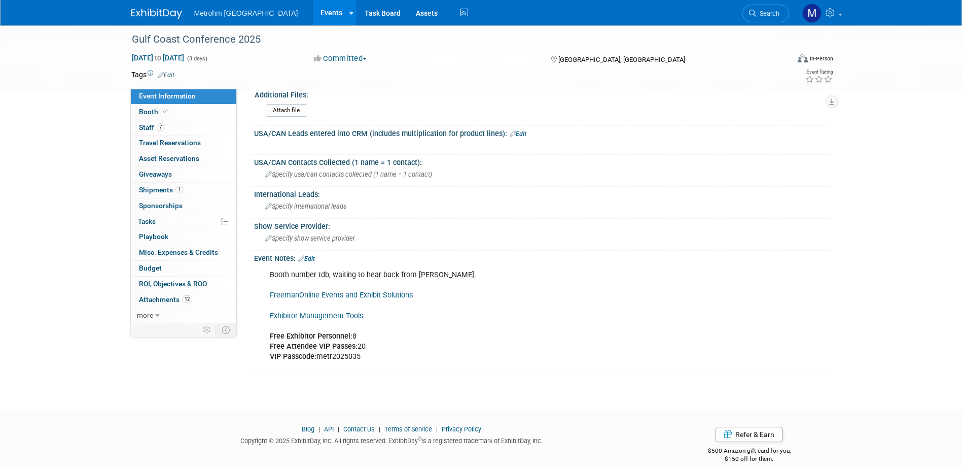
click at [327, 298] on div "Booth number tdb, waiting to hear back from [PERSON_NAME]. FreemanOnline Events…" at bounding box center [491, 316] width 457 height 102
click at [354, 311] on link "Exhibitor Management Tools" at bounding box center [316, 315] width 93 height 9
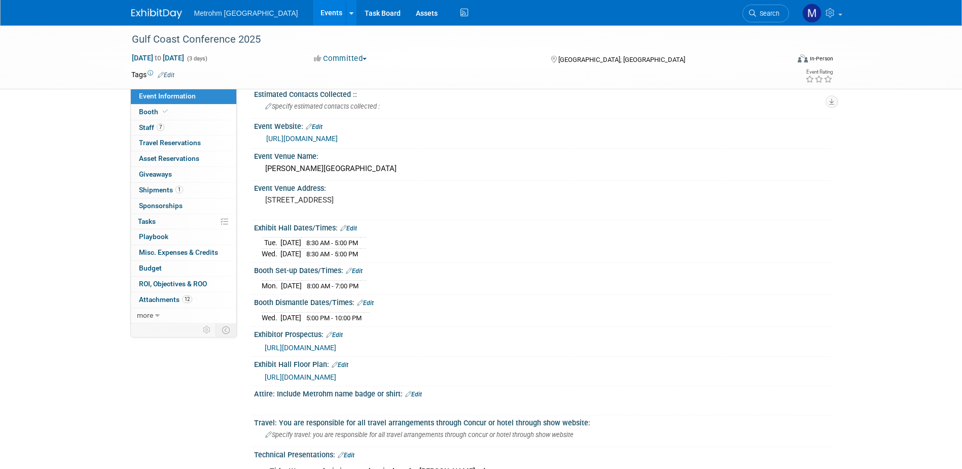
scroll to position [91, 0]
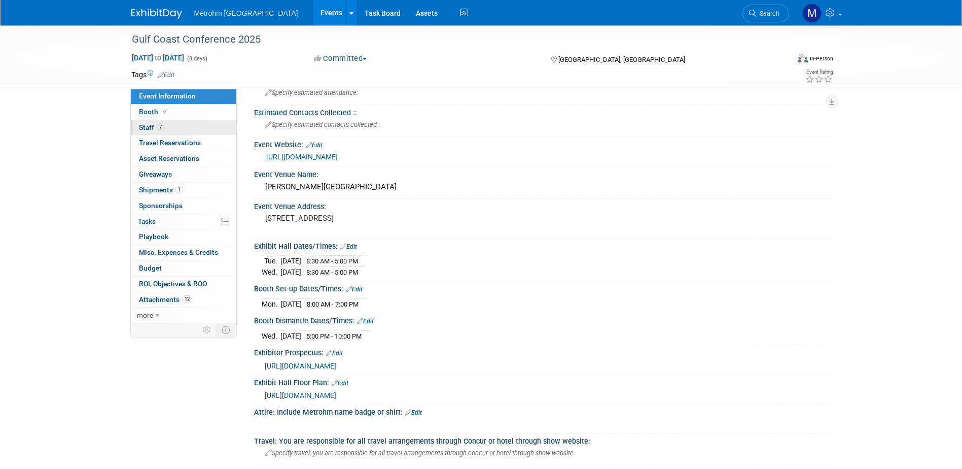
click at [161, 132] on link "7 Staff 7" at bounding box center [183, 127] width 105 height 15
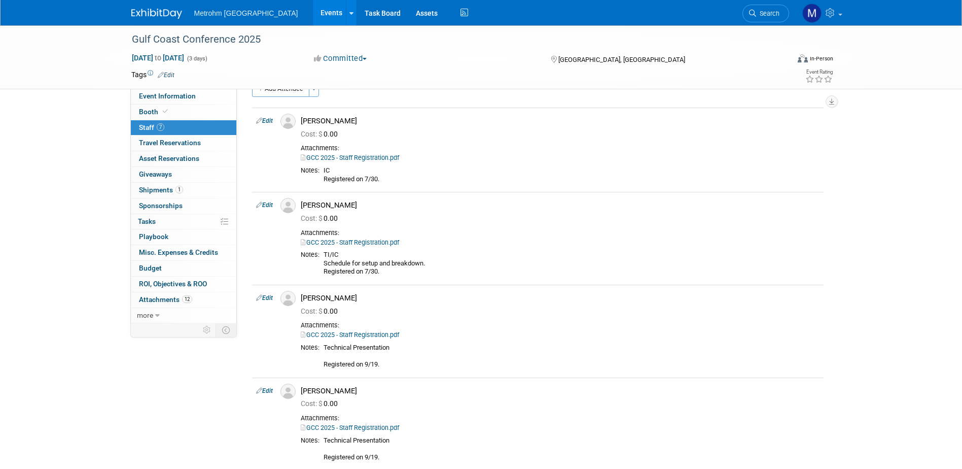
scroll to position [0, 0]
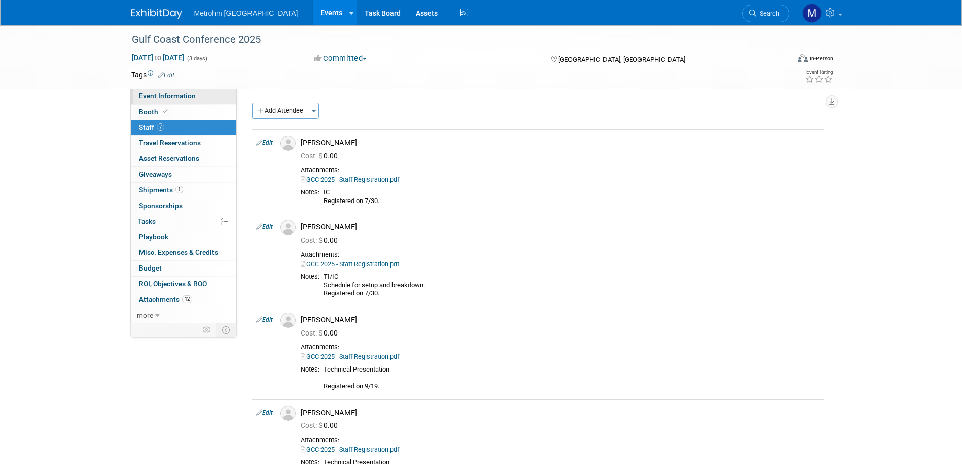
click at [164, 93] on span "Event Information" at bounding box center [167, 96] width 57 height 8
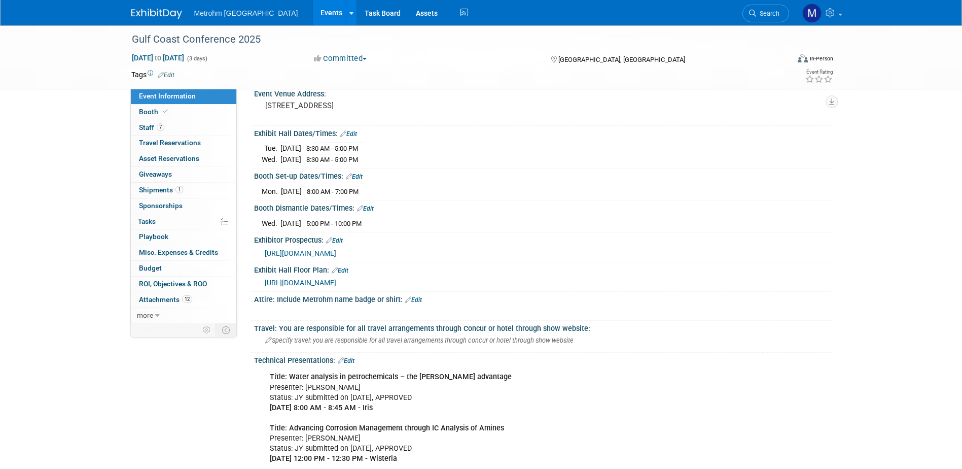
scroll to position [101, 0]
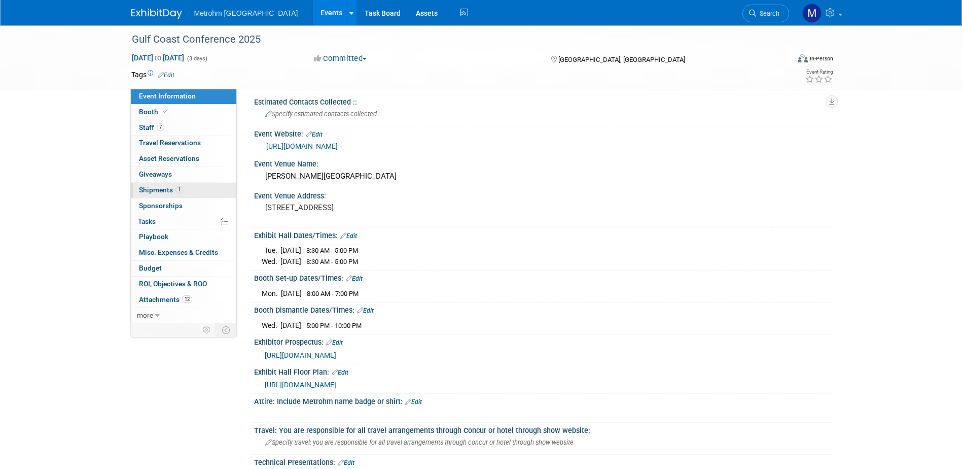
click at [189, 187] on link "1 Shipments 1" at bounding box center [183, 190] width 105 height 15
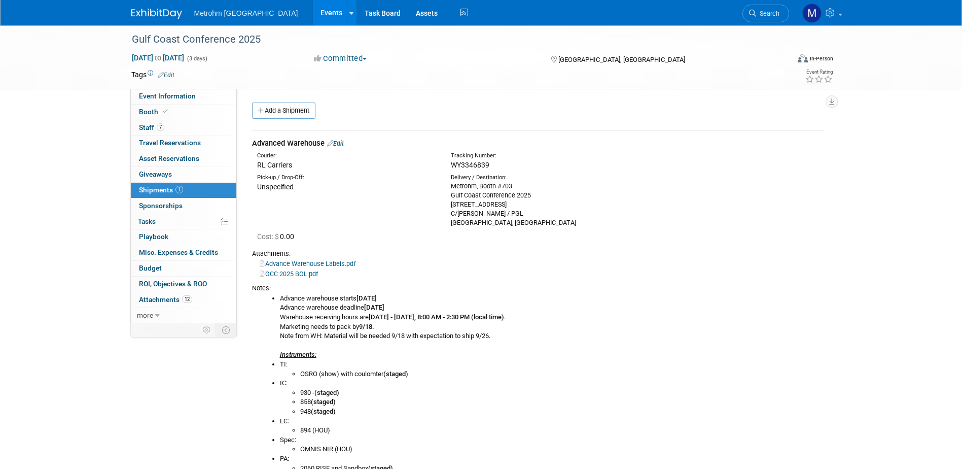
scroll to position [203, 0]
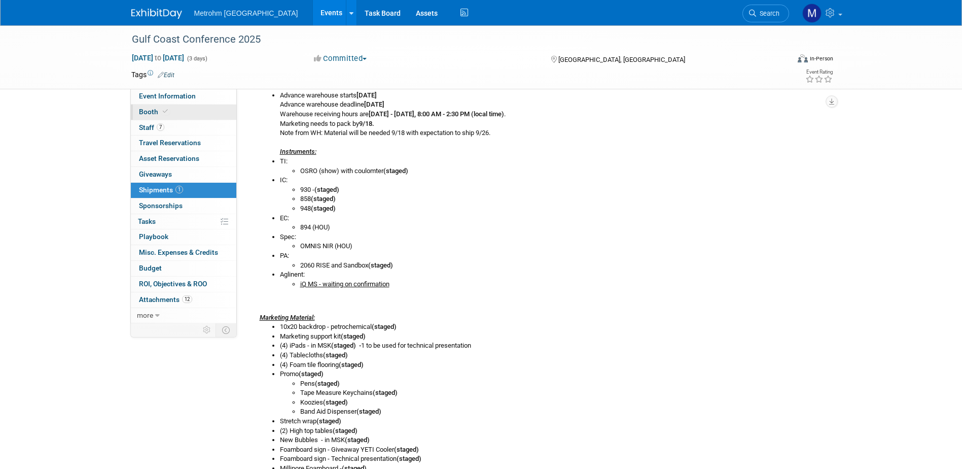
click at [146, 113] on span "Booth" at bounding box center [154, 112] width 31 height 8
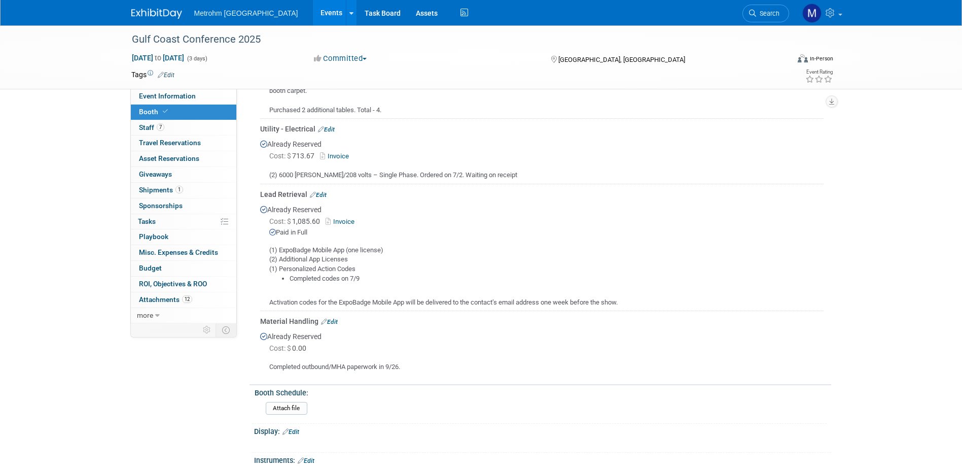
scroll to position [254, 0]
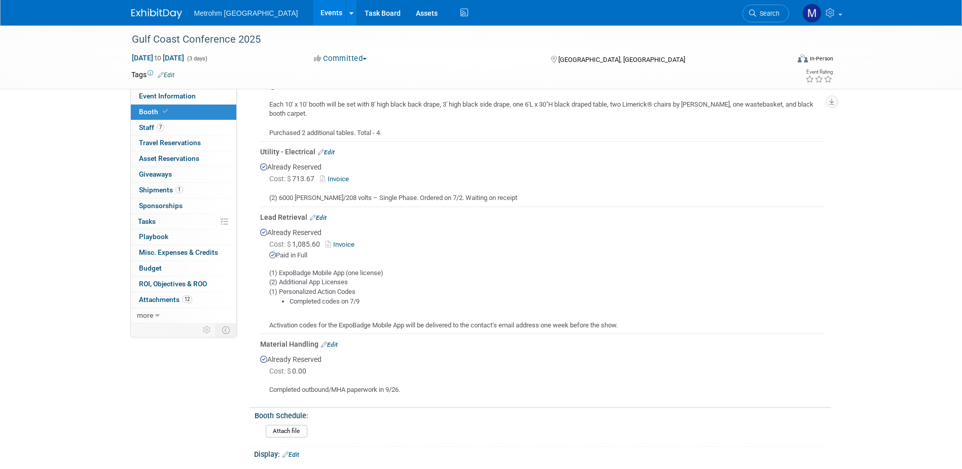
click at [349, 243] on link "Invoice" at bounding box center [342, 244] width 33 height 8
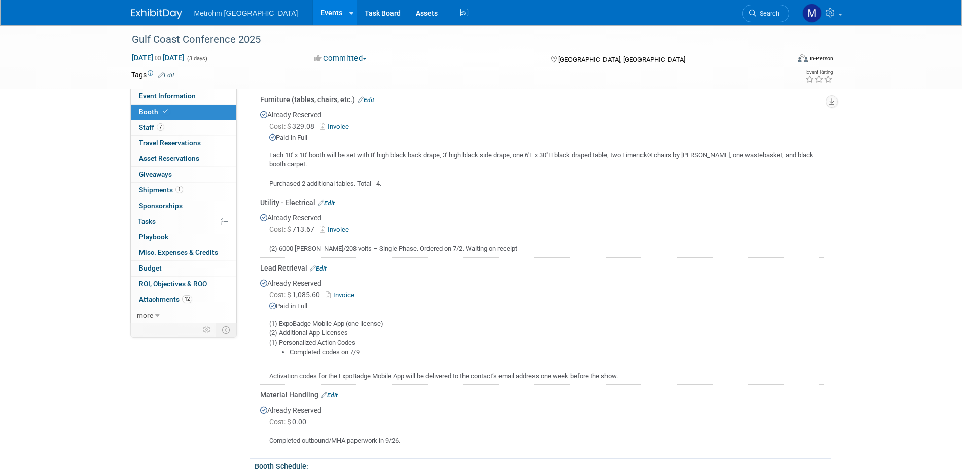
click at [341, 297] on link "Invoice" at bounding box center [342, 295] width 33 height 8
click at [181, 194] on link "1 Shipments 1" at bounding box center [183, 190] width 105 height 15
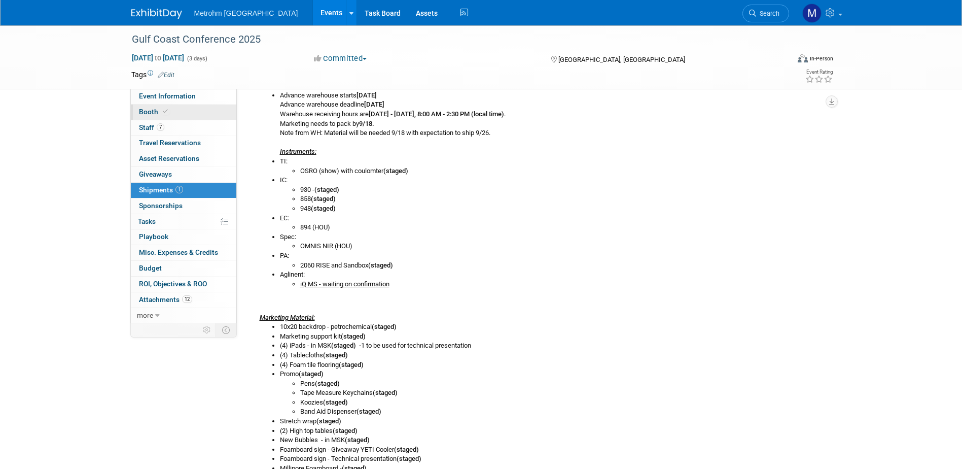
click at [154, 113] on span "Booth" at bounding box center [154, 112] width 31 height 8
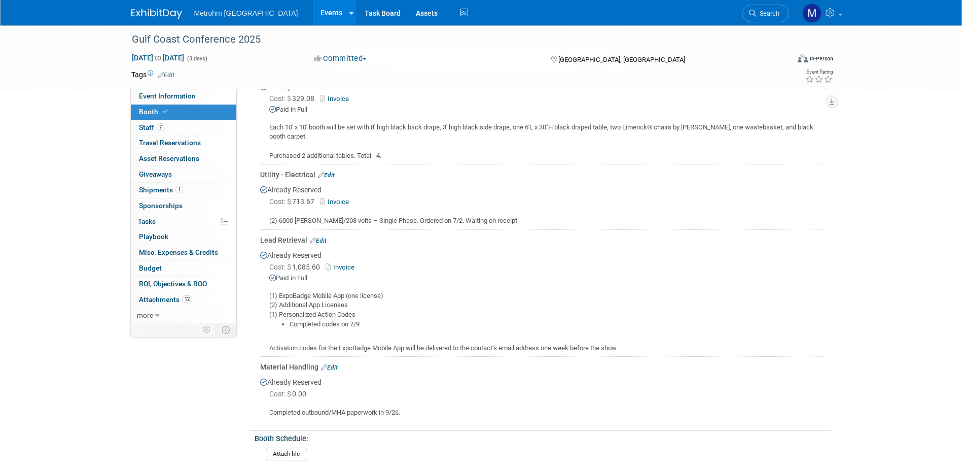
scroll to position [254, 0]
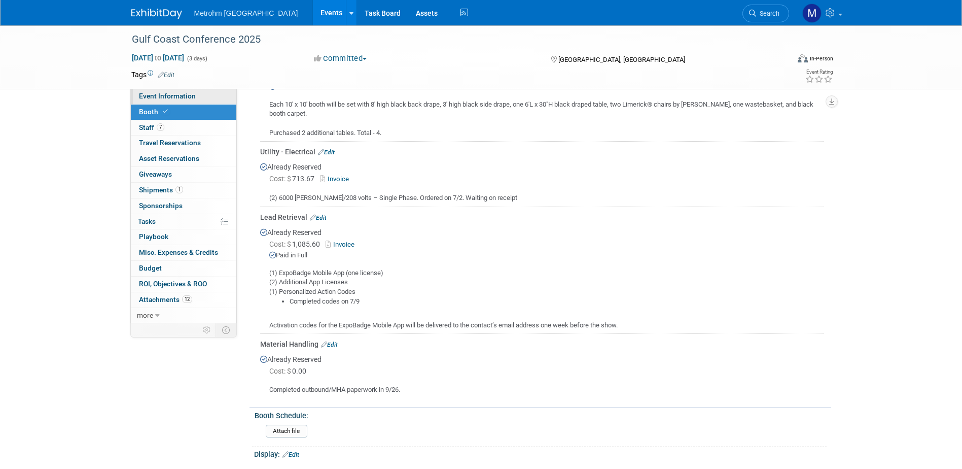
click at [162, 97] on span "Event Information" at bounding box center [167, 96] width 57 height 8
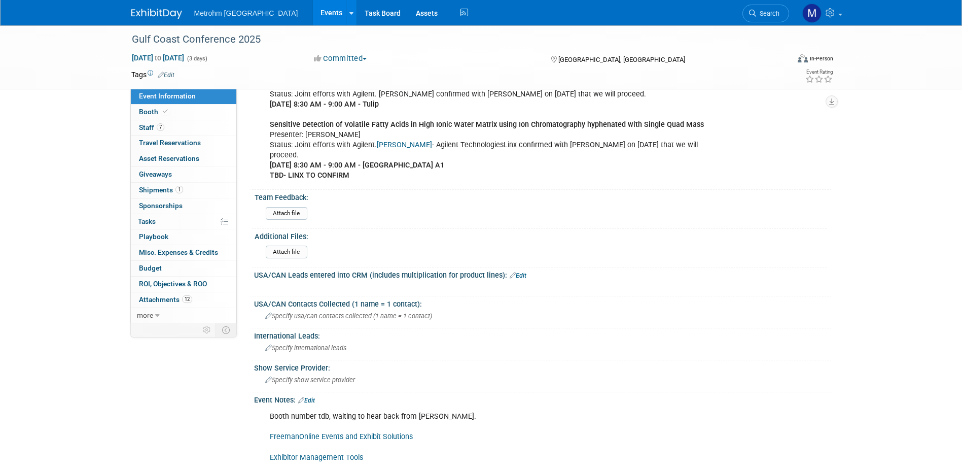
scroll to position [801, 0]
